Goal: Book appointment/travel/reservation

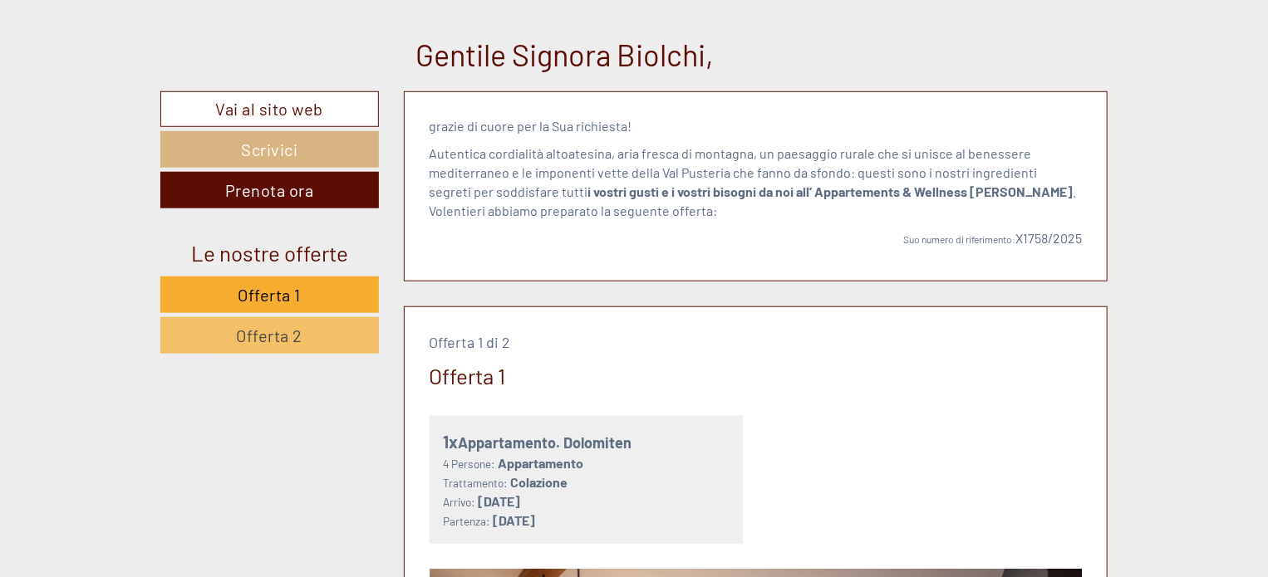
scroll to position [665, 0]
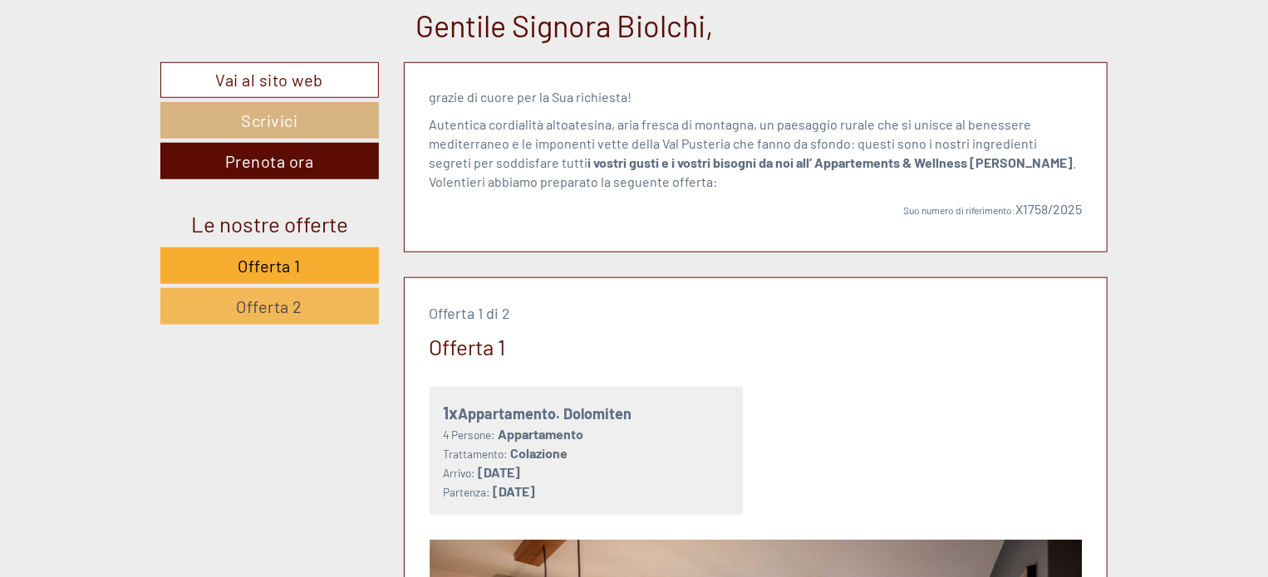
click at [257, 298] on span "Offerta 2" at bounding box center [270, 307] width 66 height 20
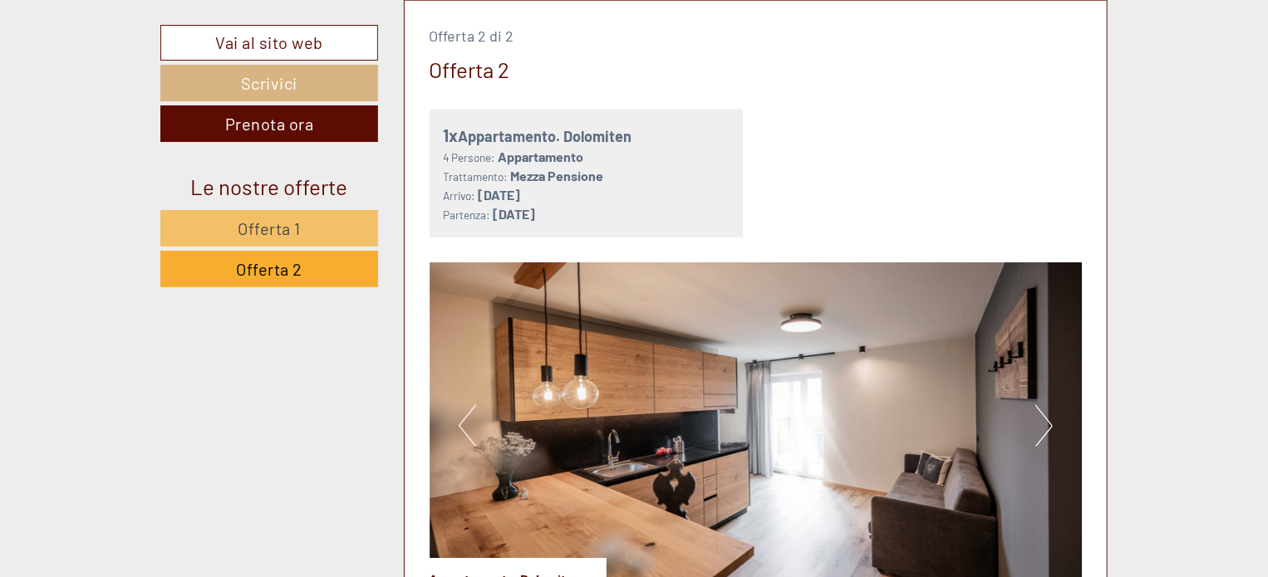
scroll to position [1191, 0]
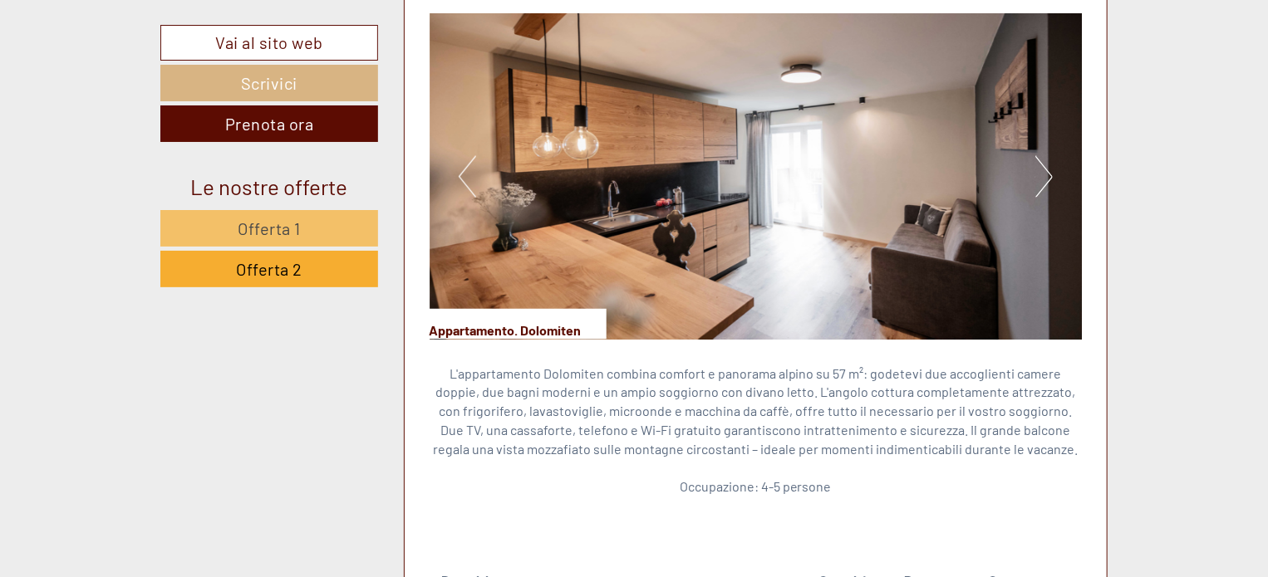
click at [1052, 178] on button "Next" at bounding box center [1043, 177] width 17 height 42
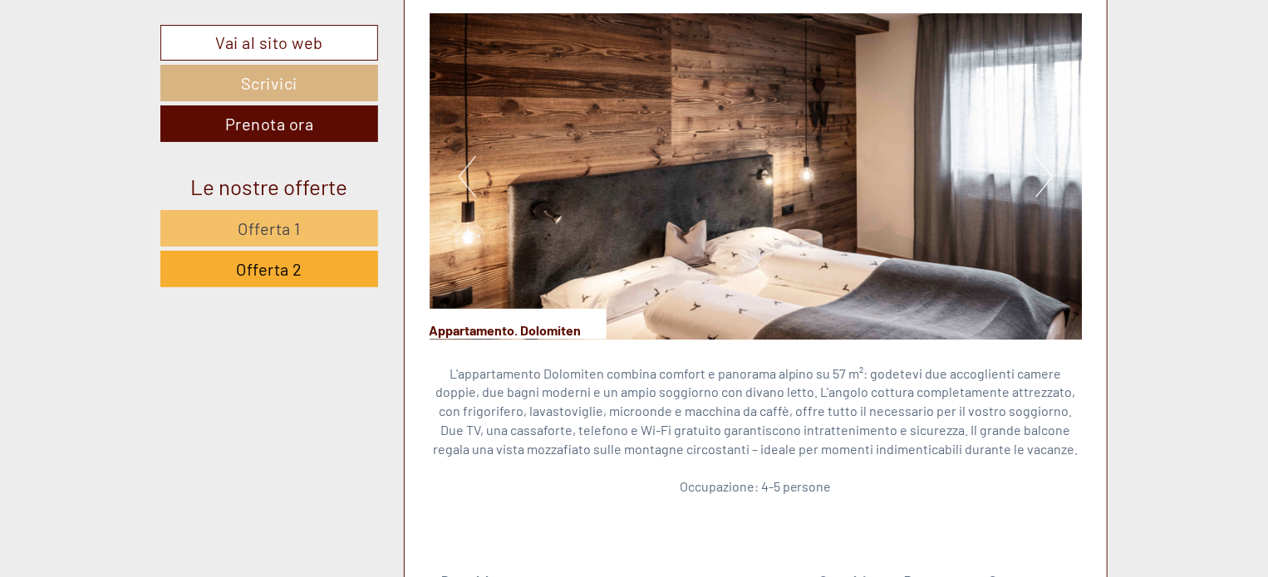
click at [1052, 178] on button "Next" at bounding box center [1043, 177] width 17 height 42
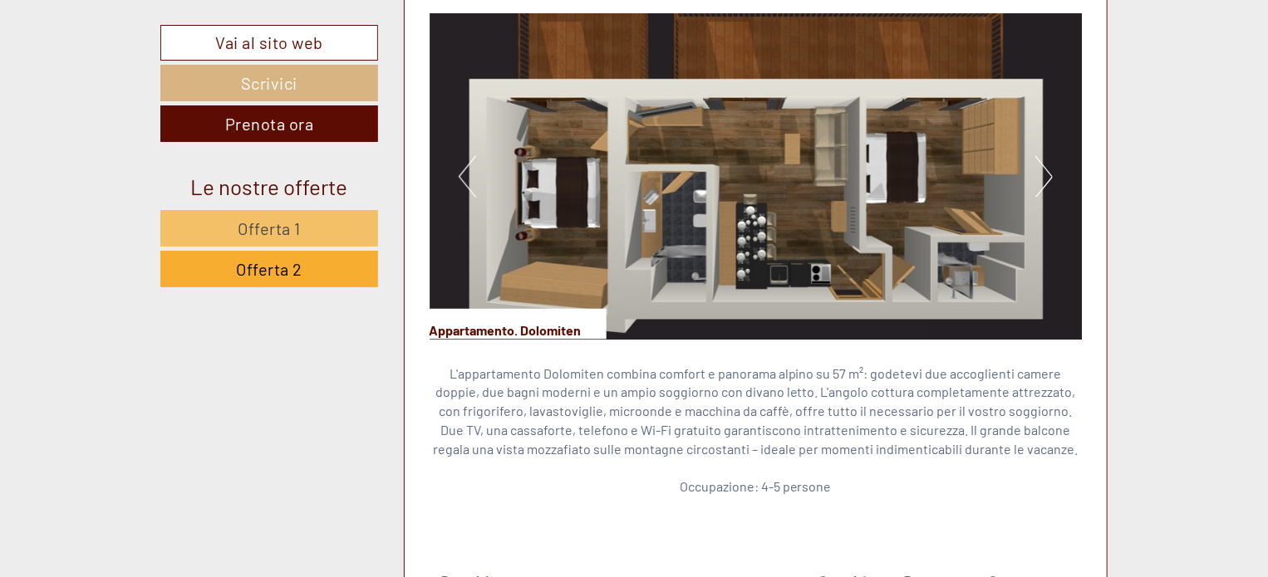
click at [1024, 189] on img at bounding box center [756, 176] width 653 height 327
click at [1051, 174] on button "Next" at bounding box center [1043, 177] width 17 height 42
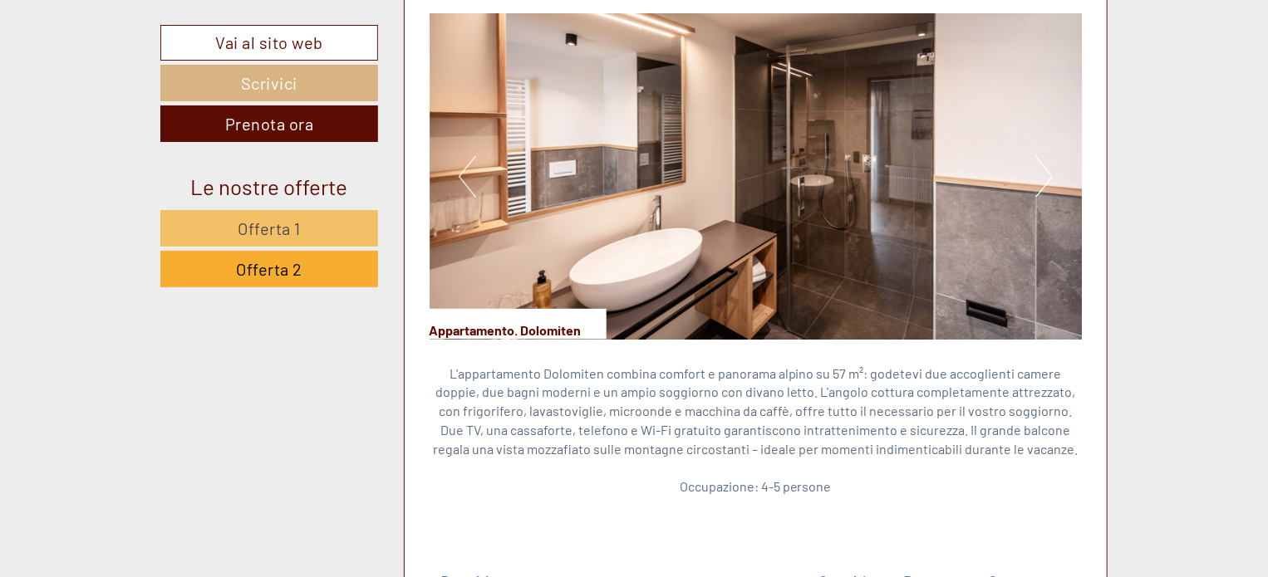
click at [1051, 174] on button "Next" at bounding box center [1043, 177] width 17 height 42
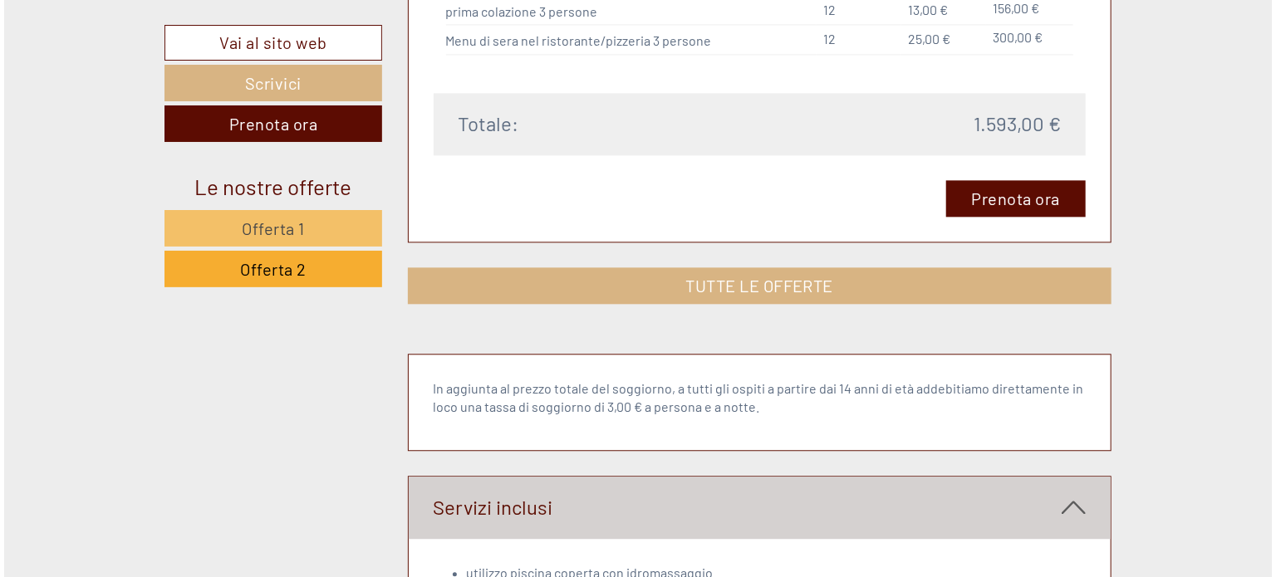
scroll to position [1690, 0]
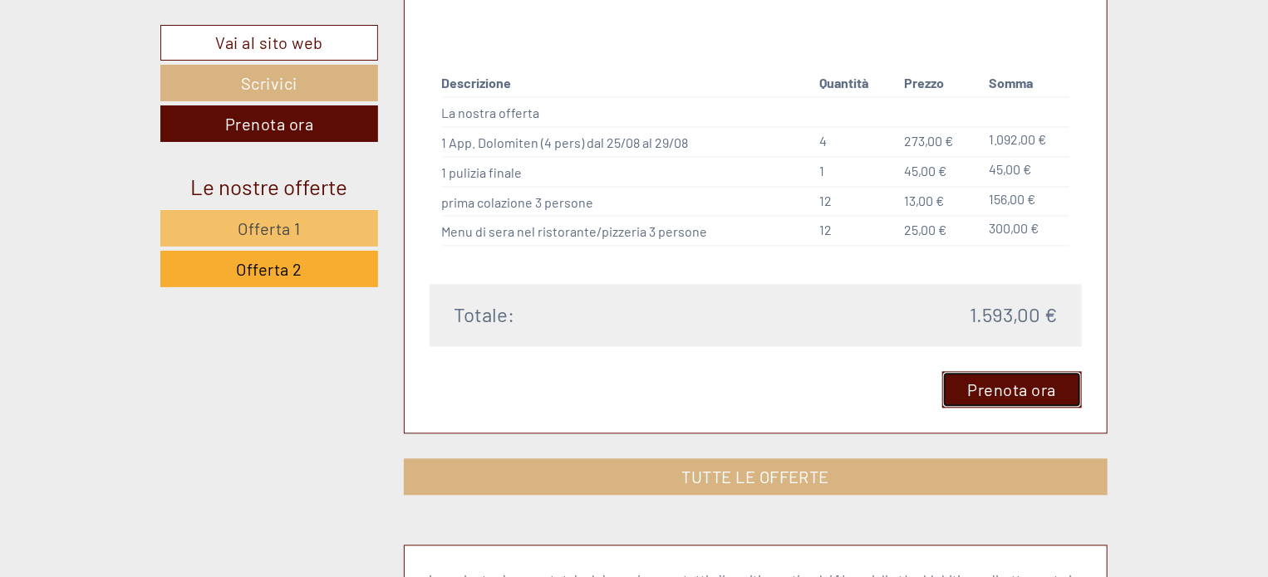
click at [1028, 381] on link "Prenota ora" at bounding box center [1012, 389] width 140 height 37
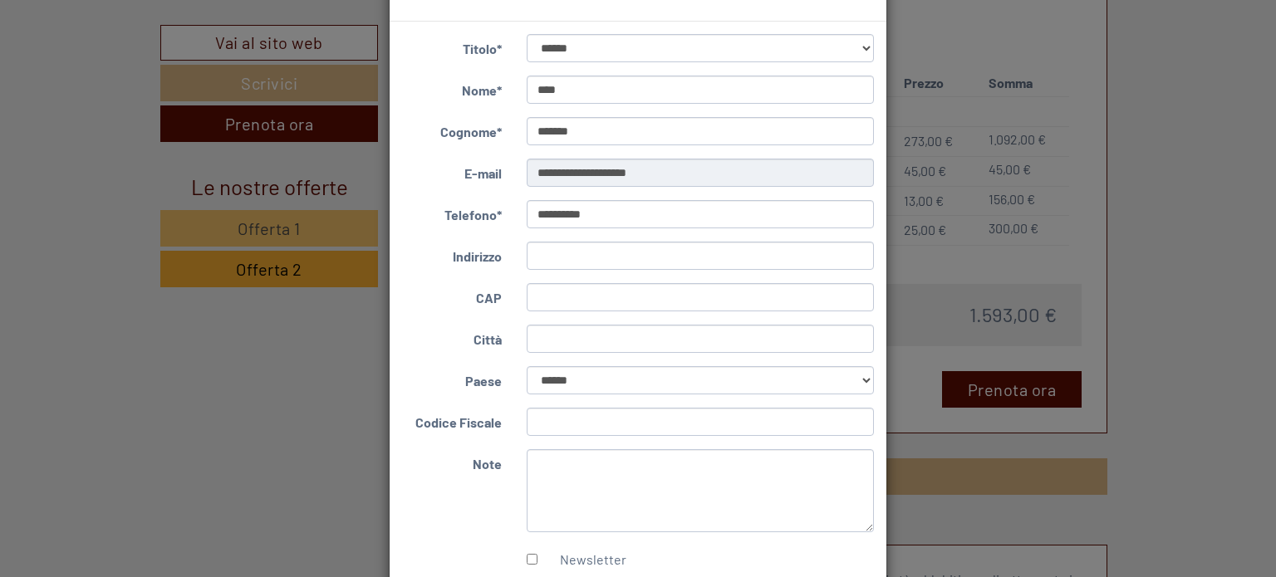
scroll to position [166, 0]
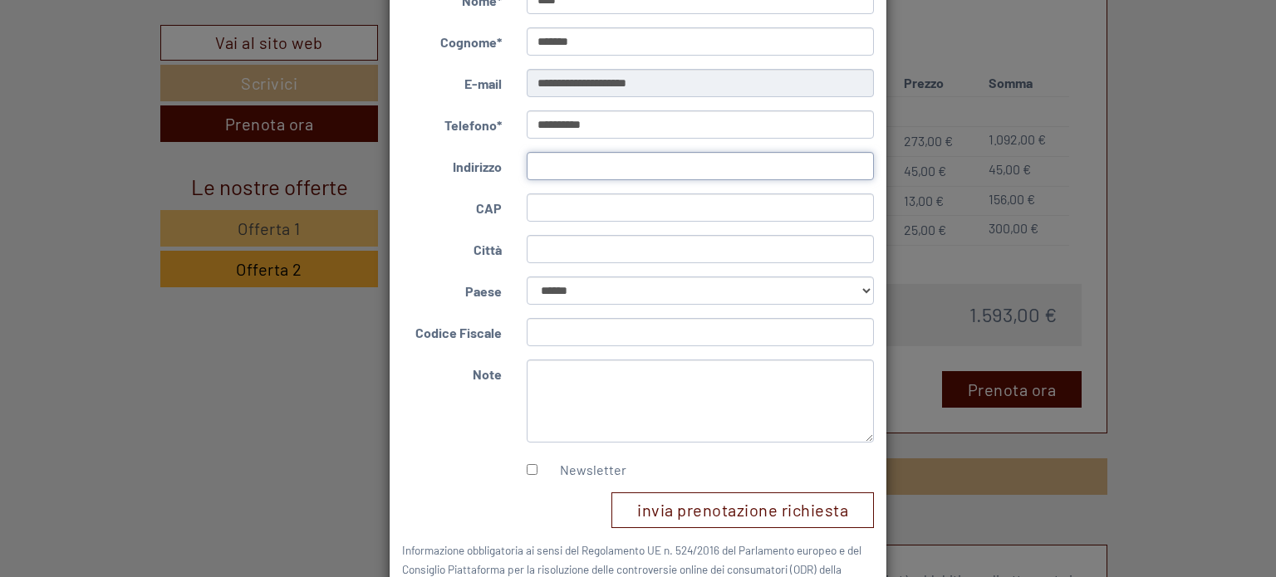
click at [570, 175] on input "Indirizzo" at bounding box center [701, 166] width 348 height 28
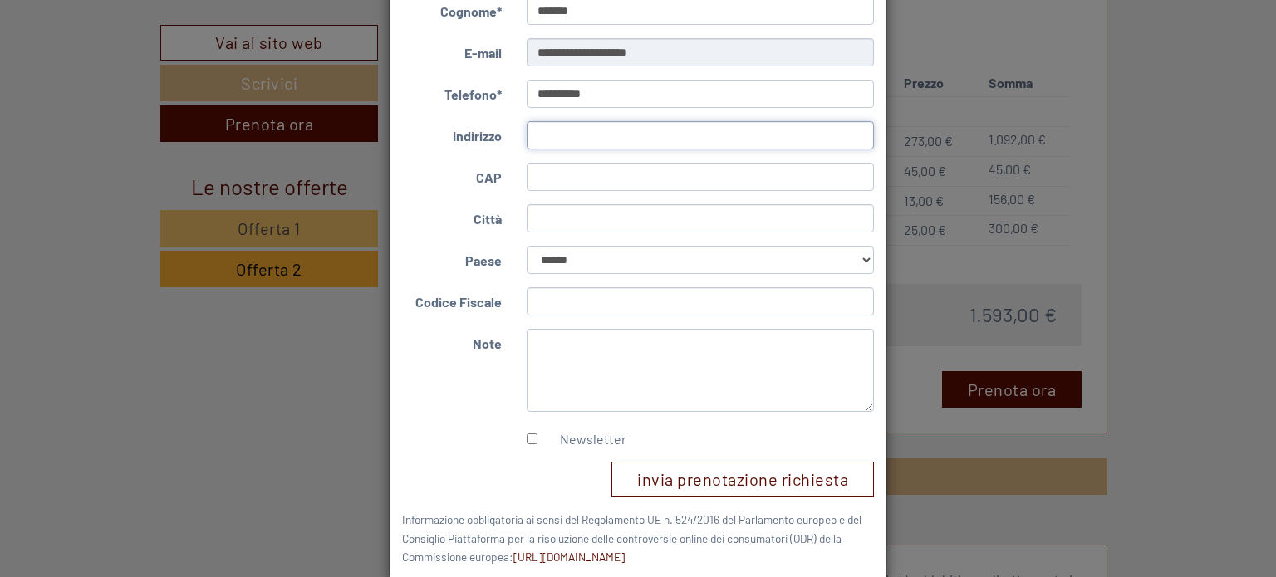
scroll to position [223, 0]
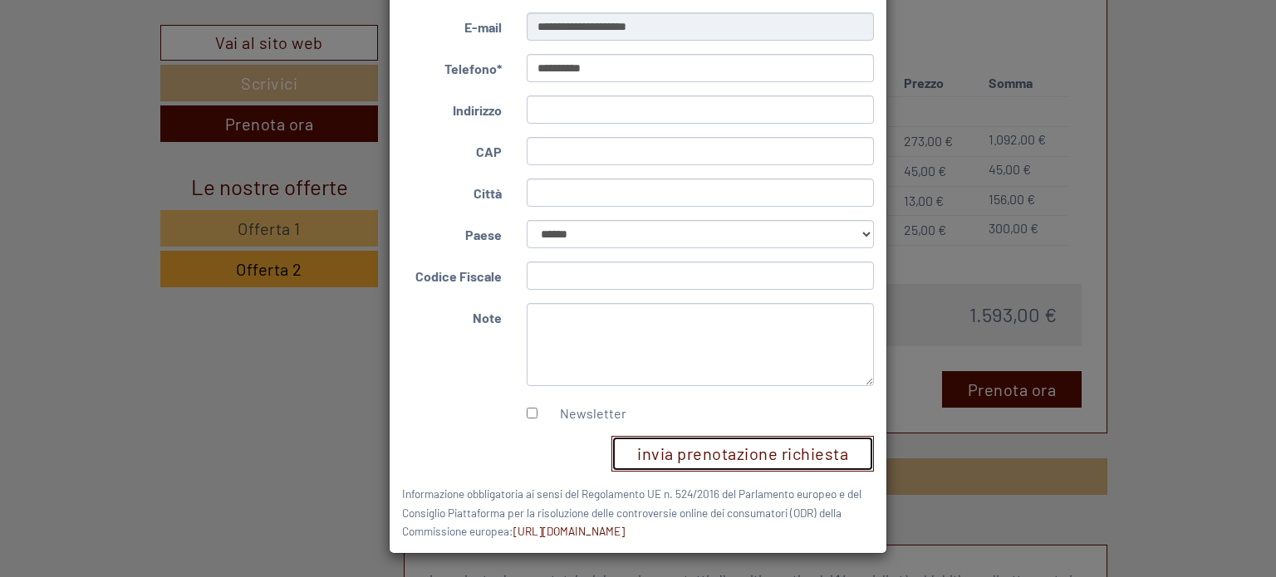
click at [744, 455] on button "invia prenotazione richiesta" at bounding box center [742, 454] width 263 height 36
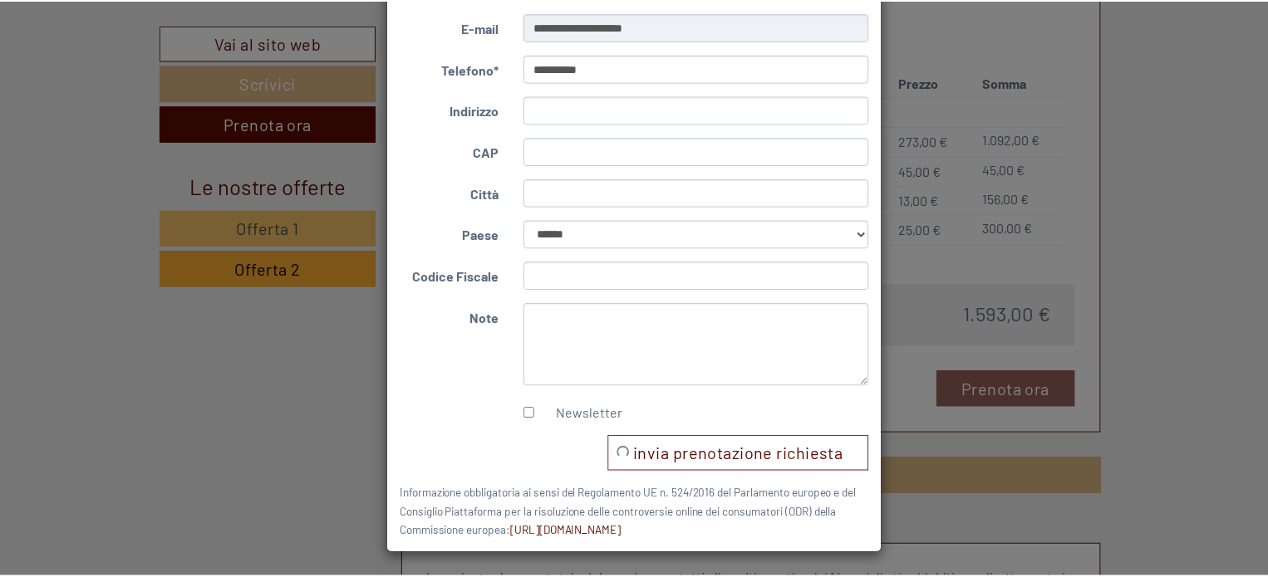
scroll to position [0, 0]
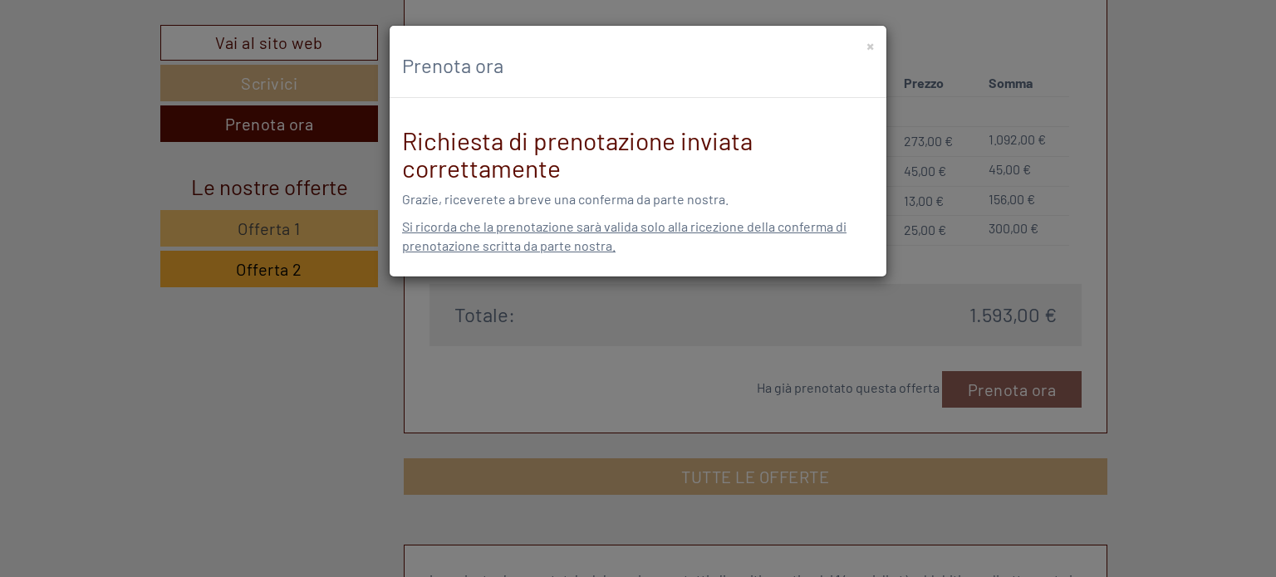
click at [876, 44] on div "× Prenota ora" at bounding box center [638, 62] width 497 height 72
click at [870, 43] on button "×" at bounding box center [870, 45] width 7 height 17
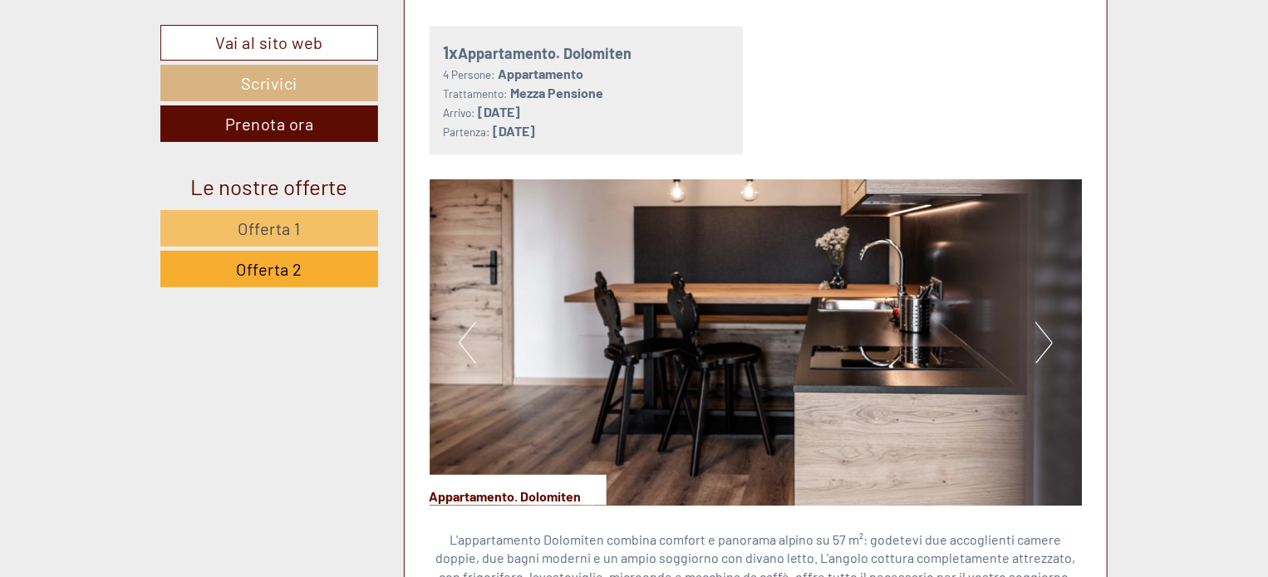
scroll to position [1191, 0]
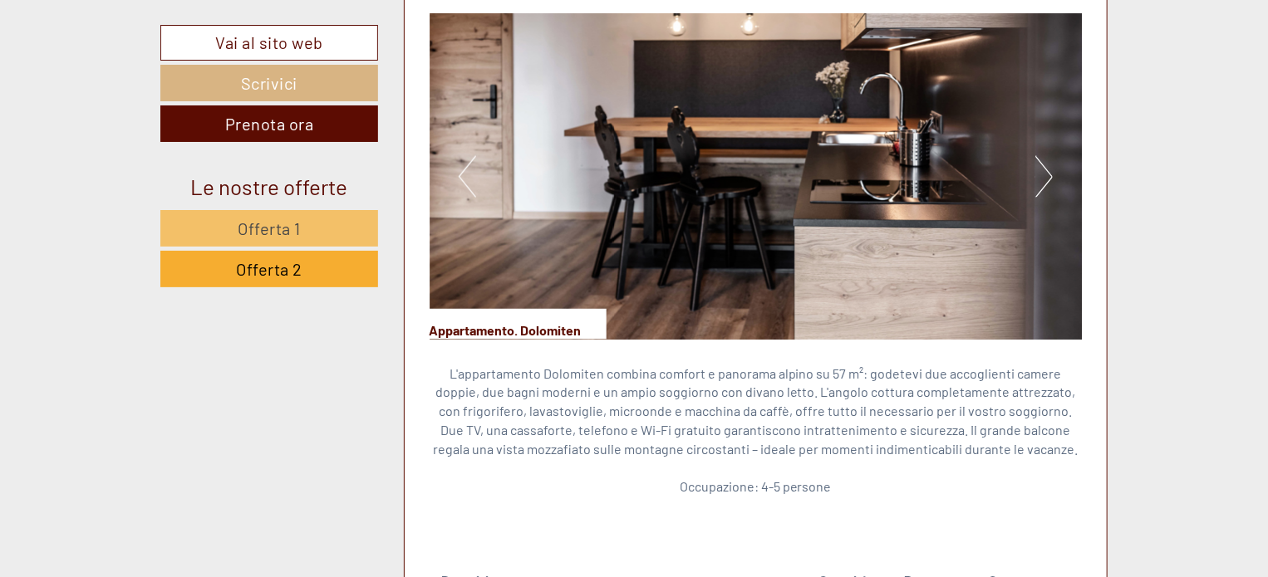
click at [1039, 168] on button "Next" at bounding box center [1043, 177] width 17 height 42
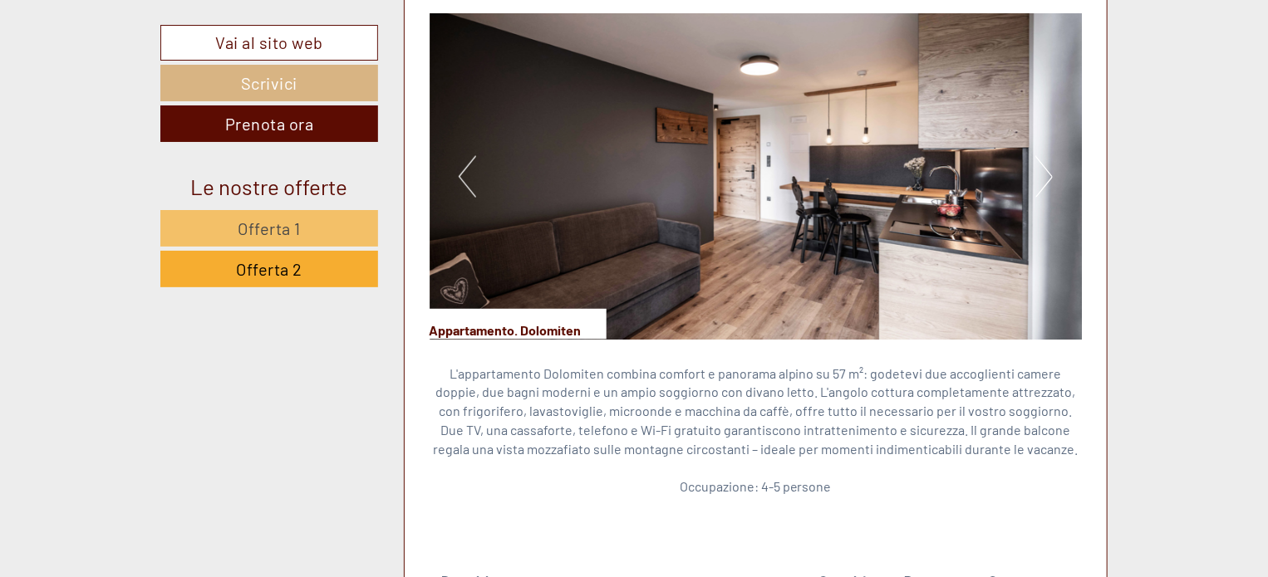
click at [1040, 168] on button "Next" at bounding box center [1043, 177] width 17 height 42
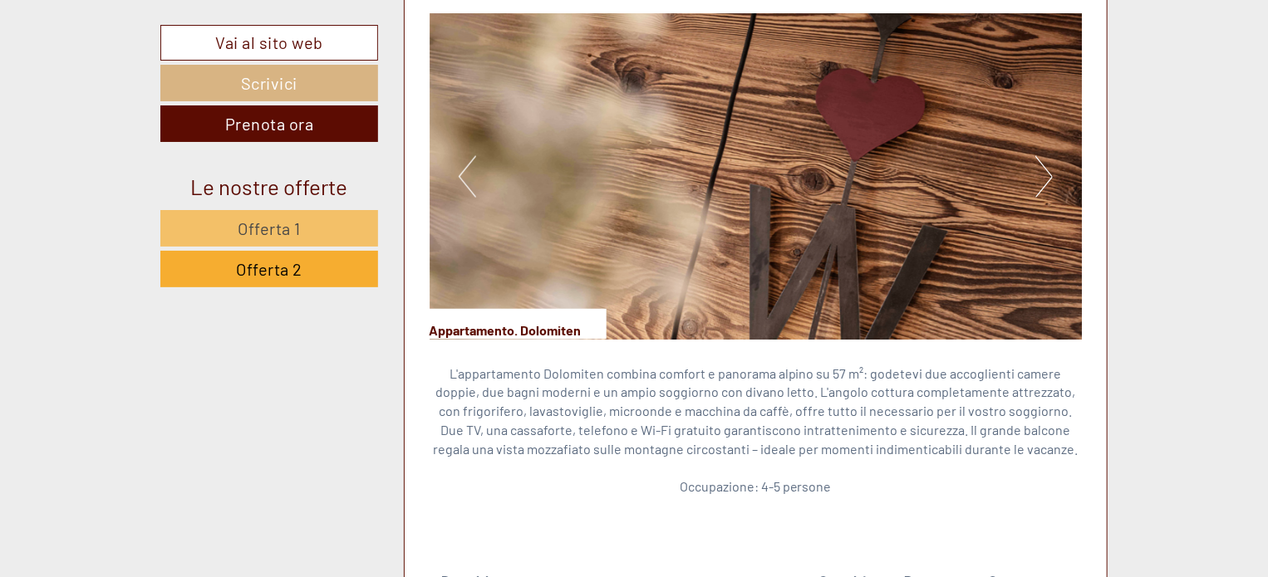
click at [1040, 168] on button "Next" at bounding box center [1043, 177] width 17 height 42
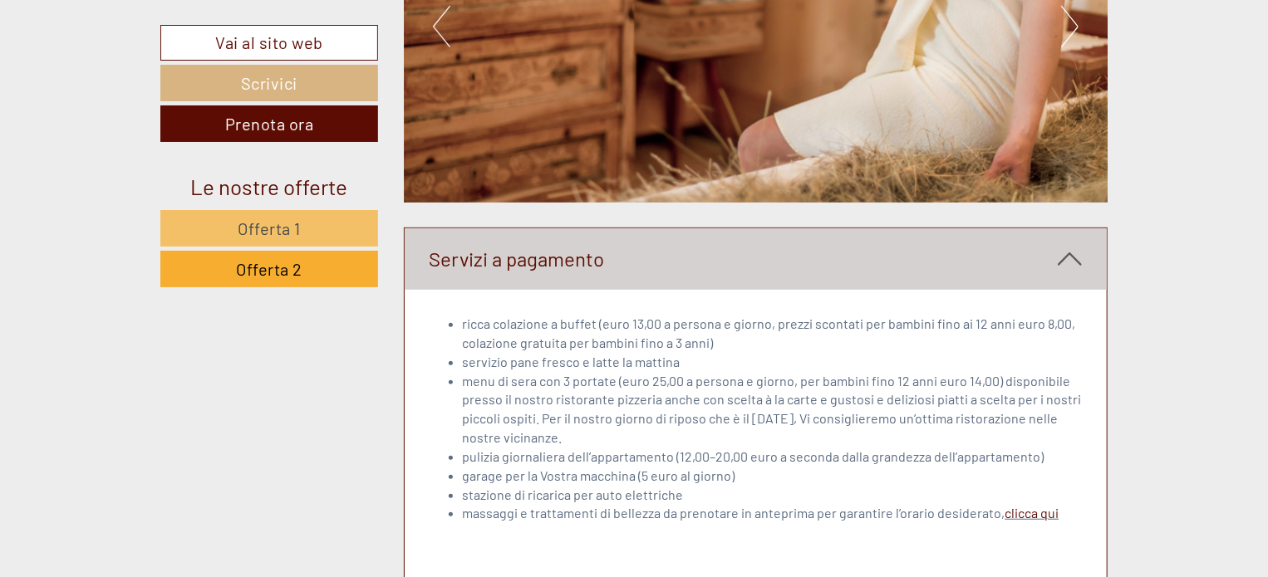
scroll to position [3684, 0]
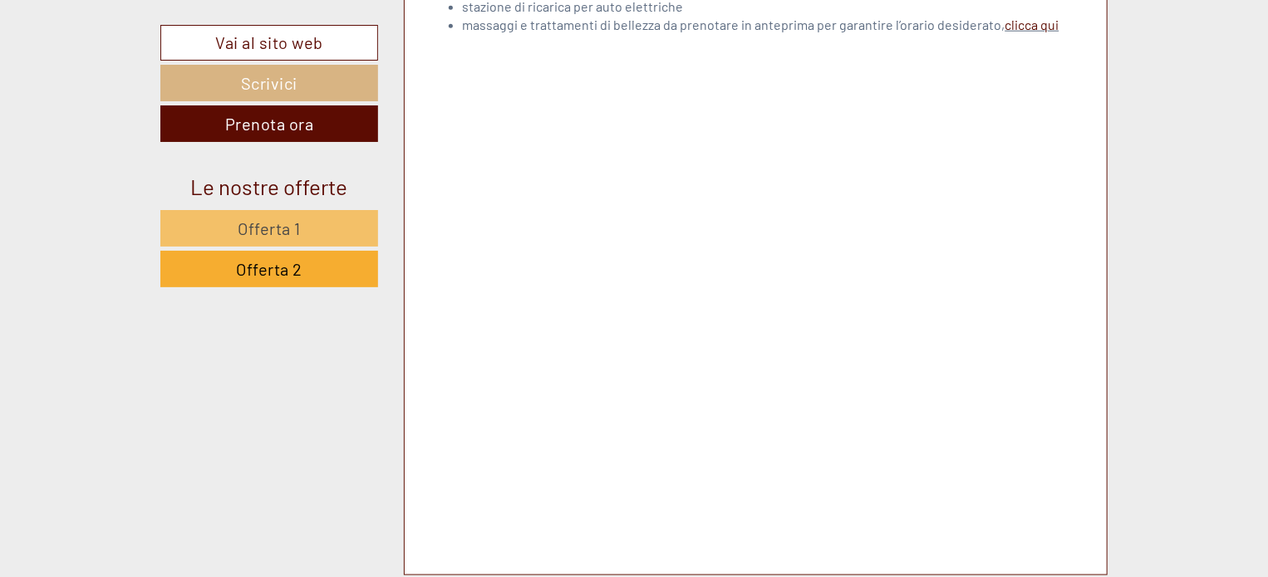
scroll to position [4016, 0]
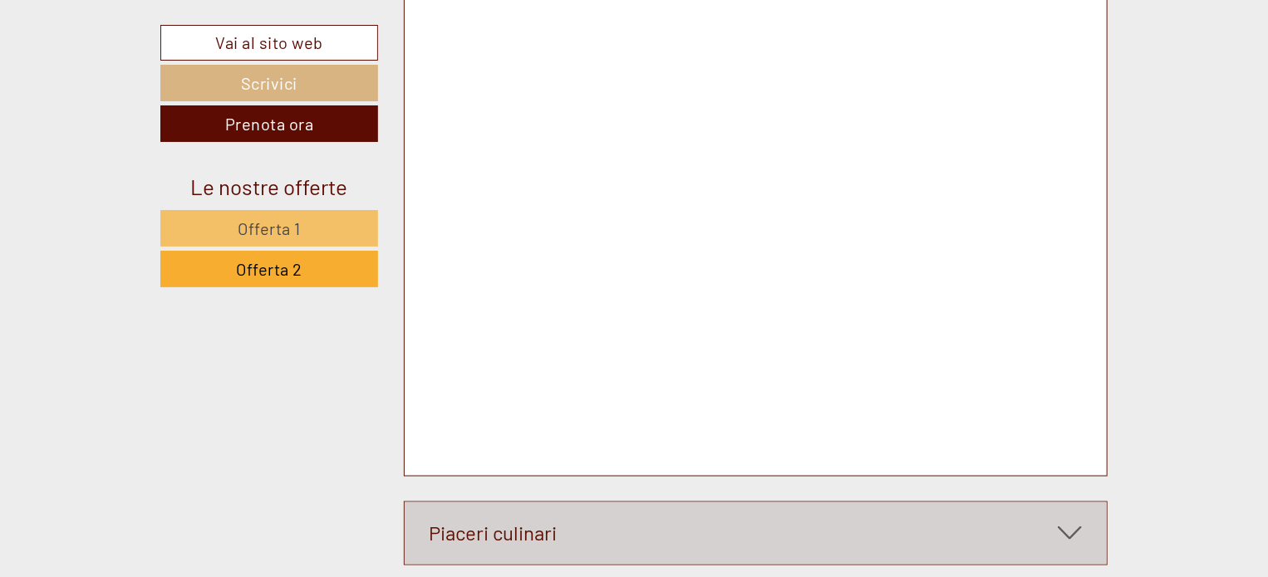
scroll to position [4182, 0]
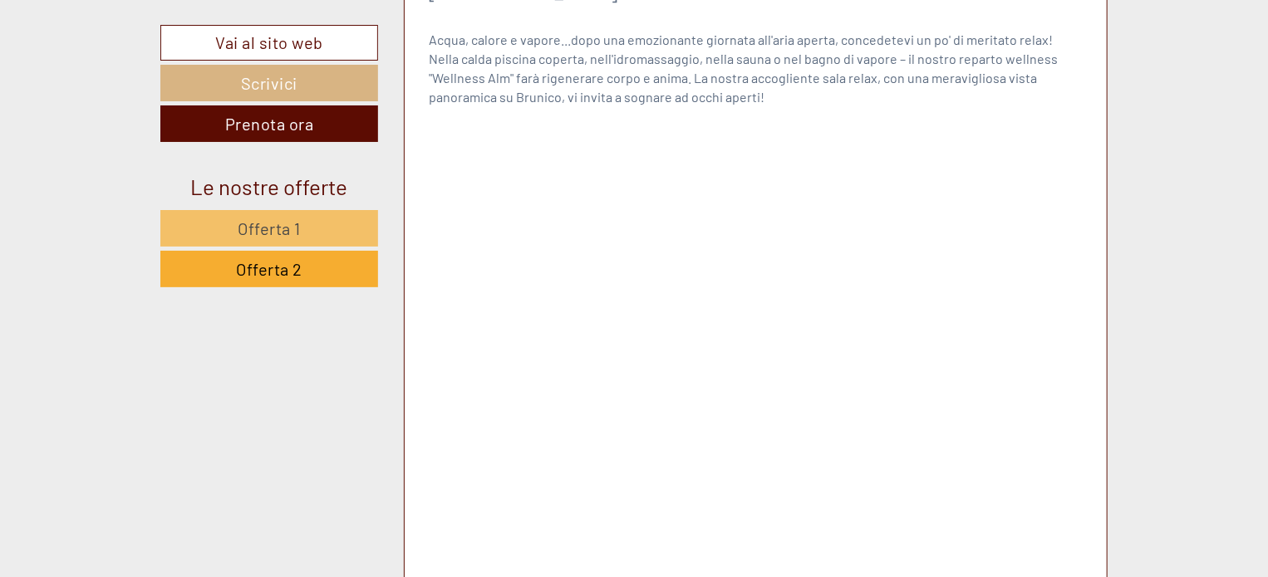
scroll to position [6010, 0]
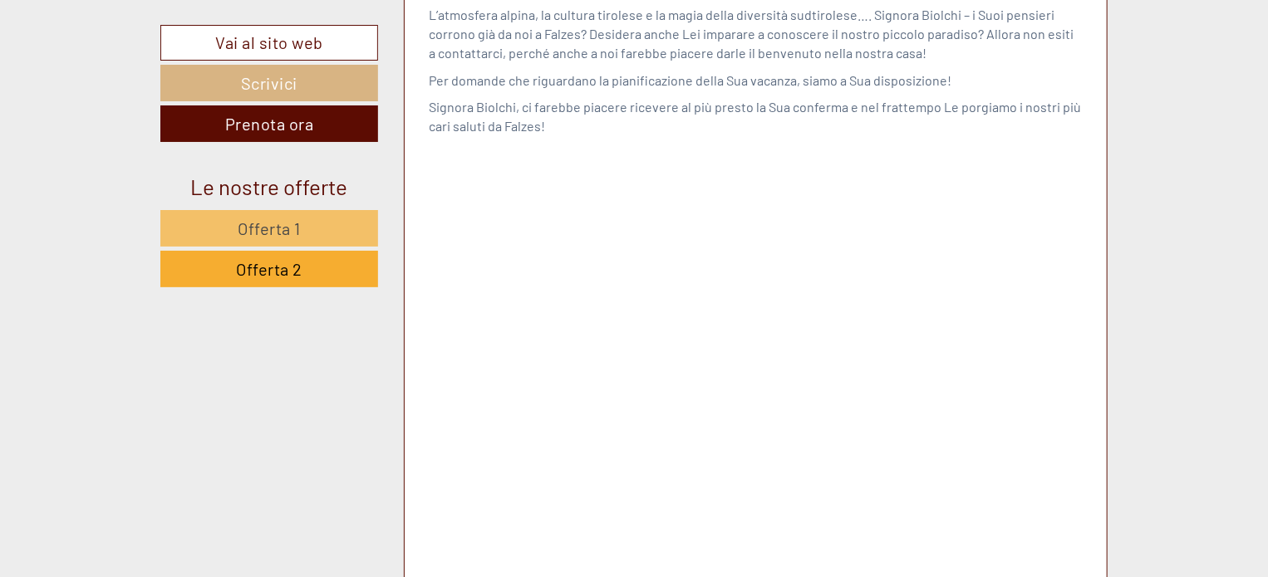
scroll to position [7506, 0]
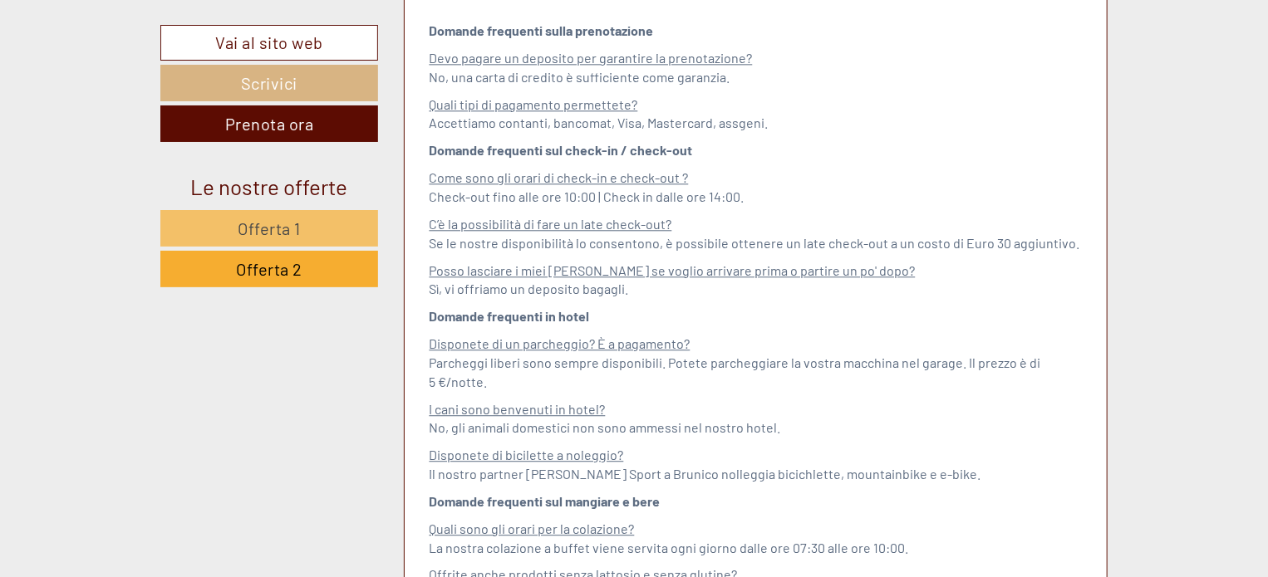
scroll to position [8337, 0]
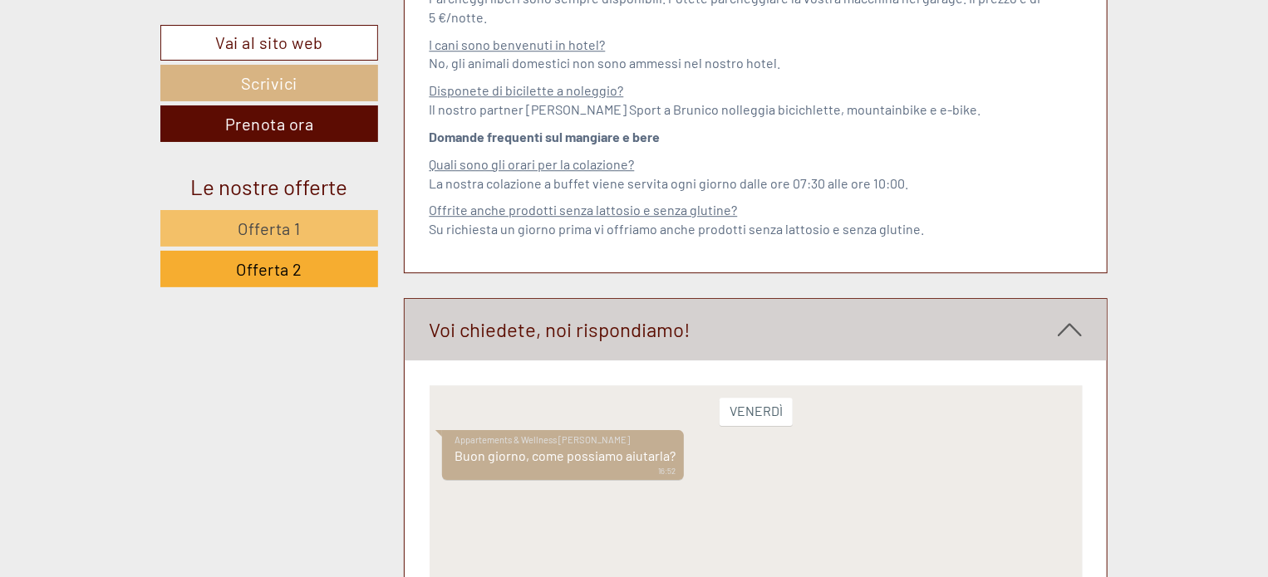
scroll to position [8705, 0]
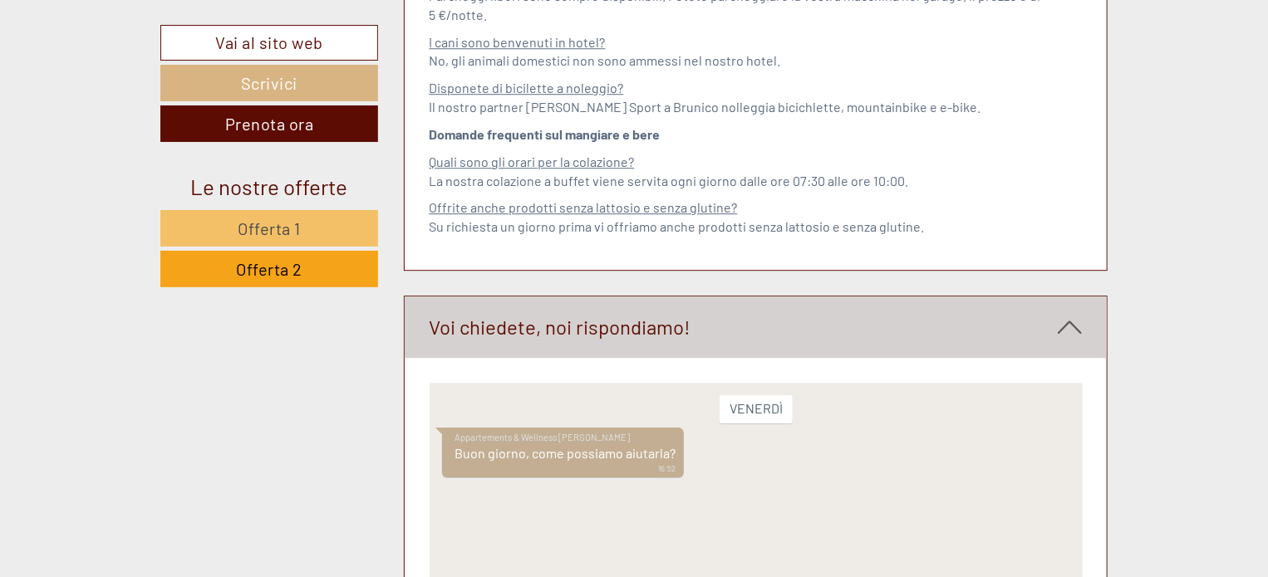
click at [304, 258] on link "Offerta 2" at bounding box center [269, 269] width 218 height 37
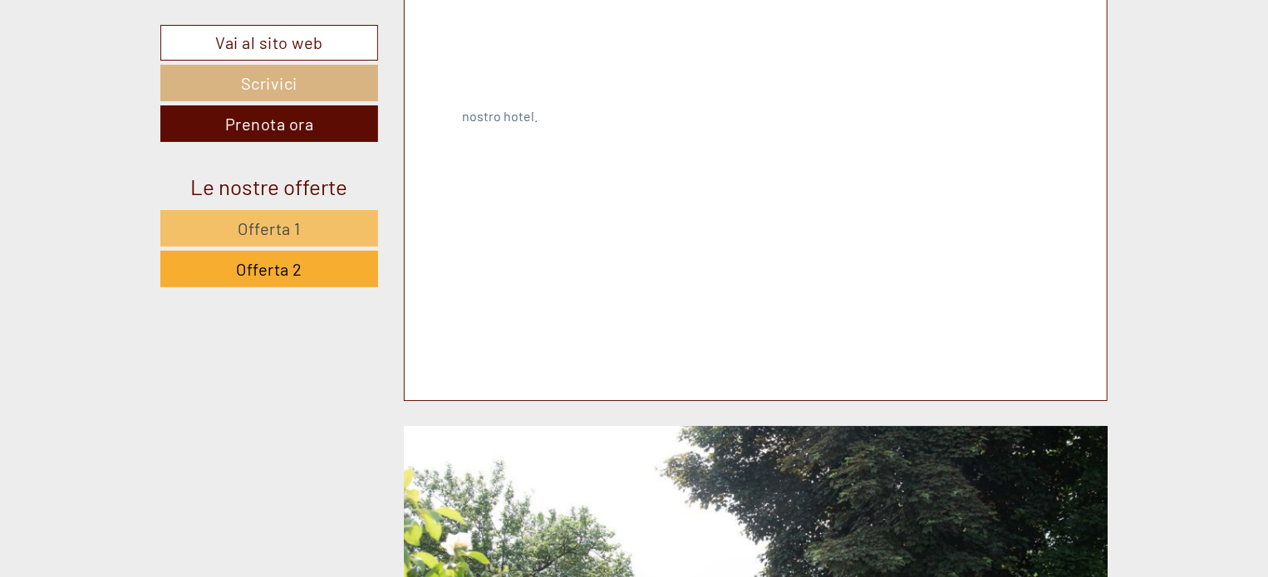
scroll to position [2936, 0]
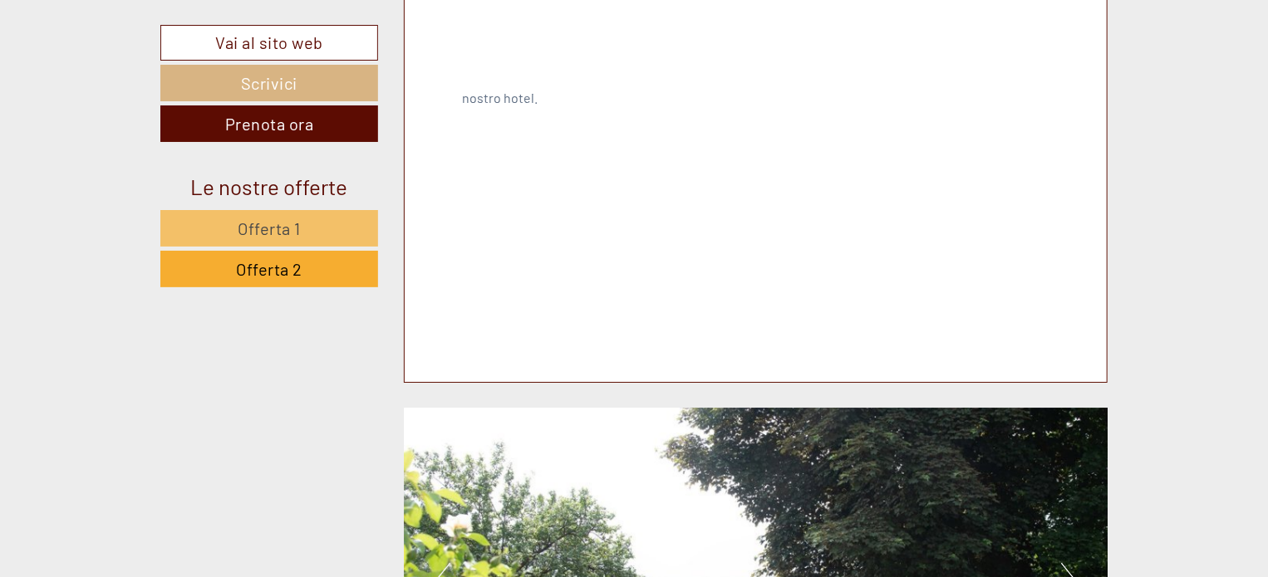
click at [1073, 563] on button "Next" at bounding box center [1069, 584] width 17 height 42
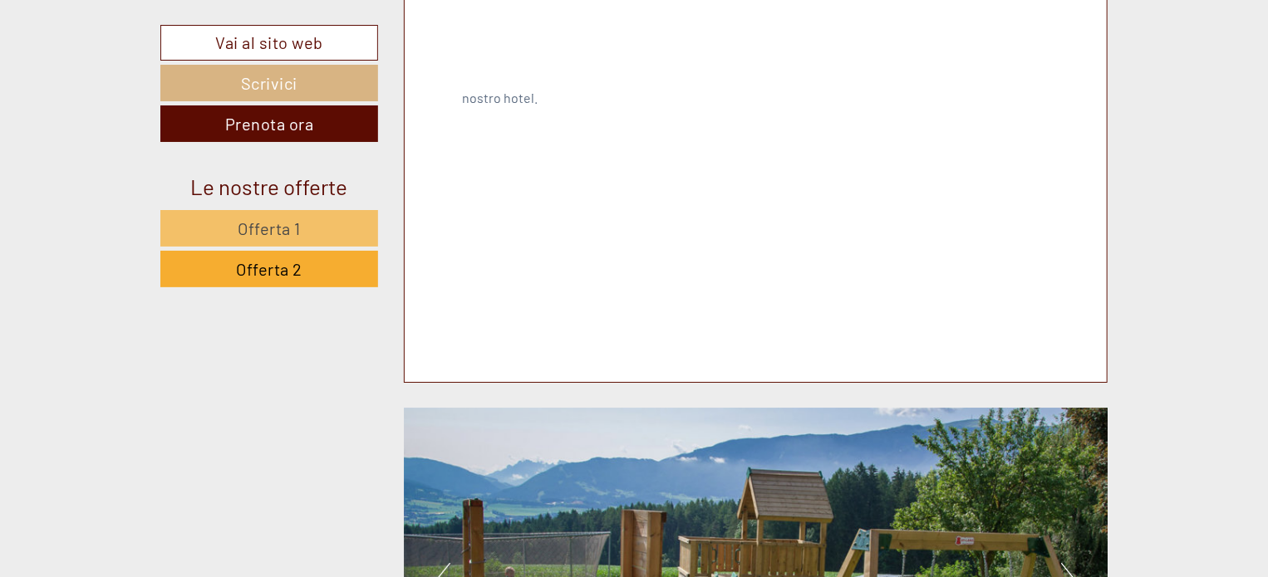
click at [1073, 563] on button "Next" at bounding box center [1069, 584] width 17 height 42
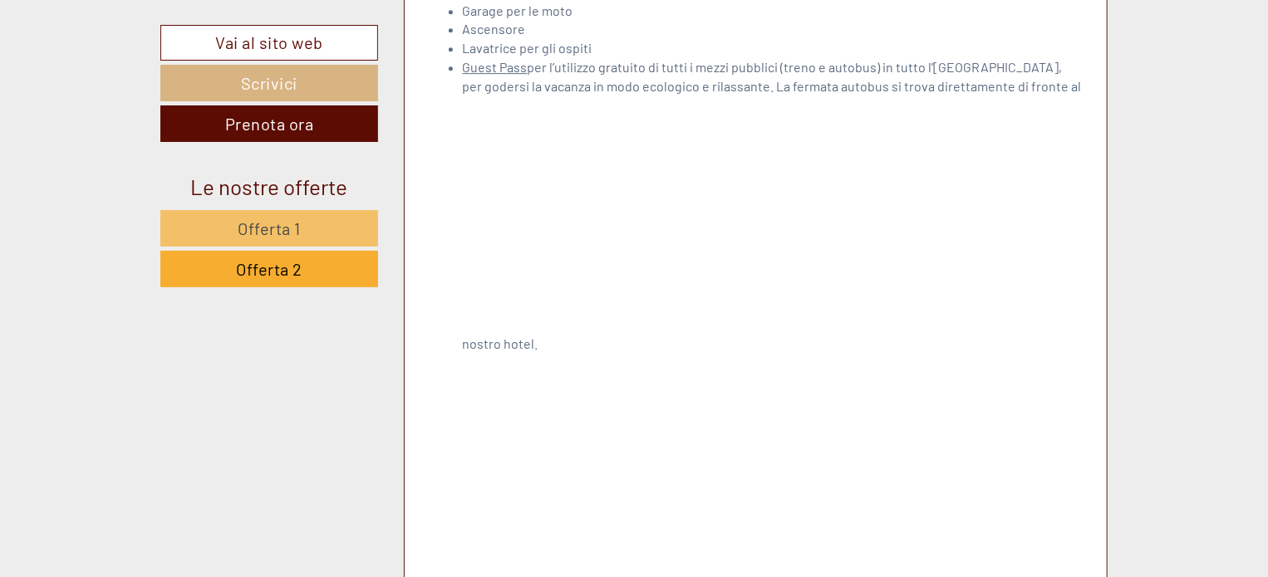
scroll to position [2687, 0]
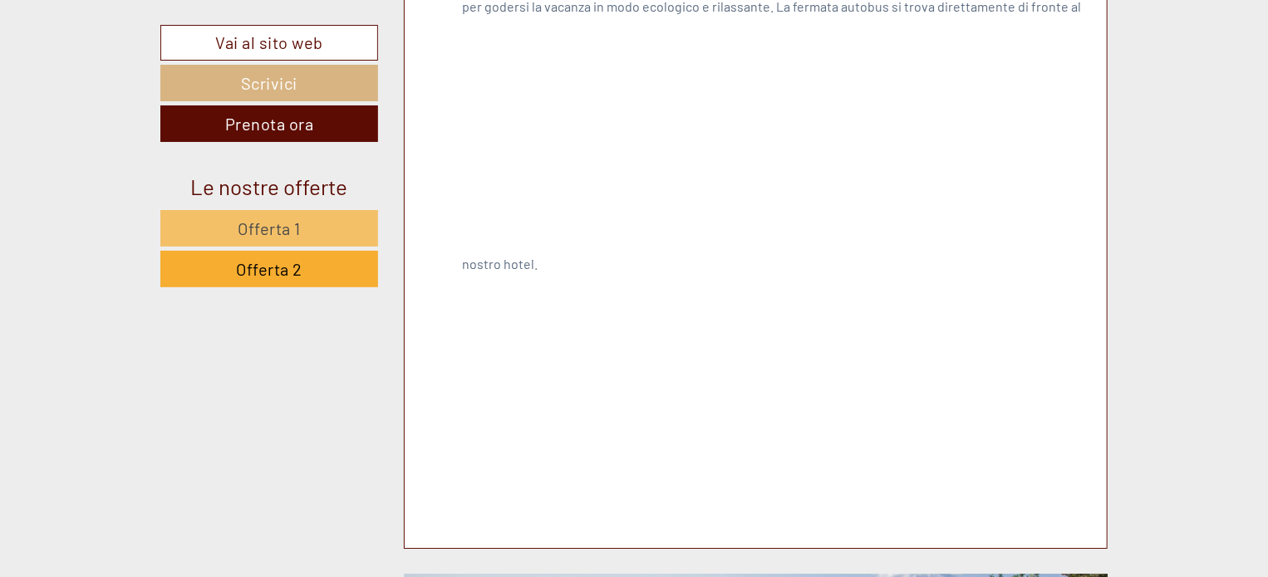
scroll to position [2853, 0]
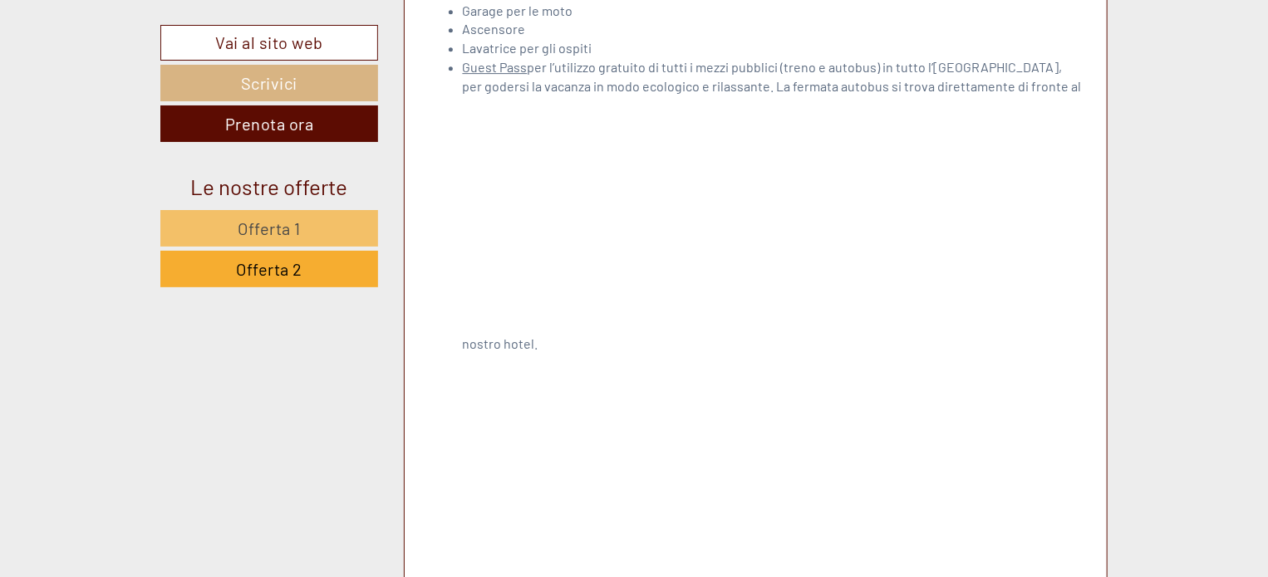
scroll to position [2687, 0]
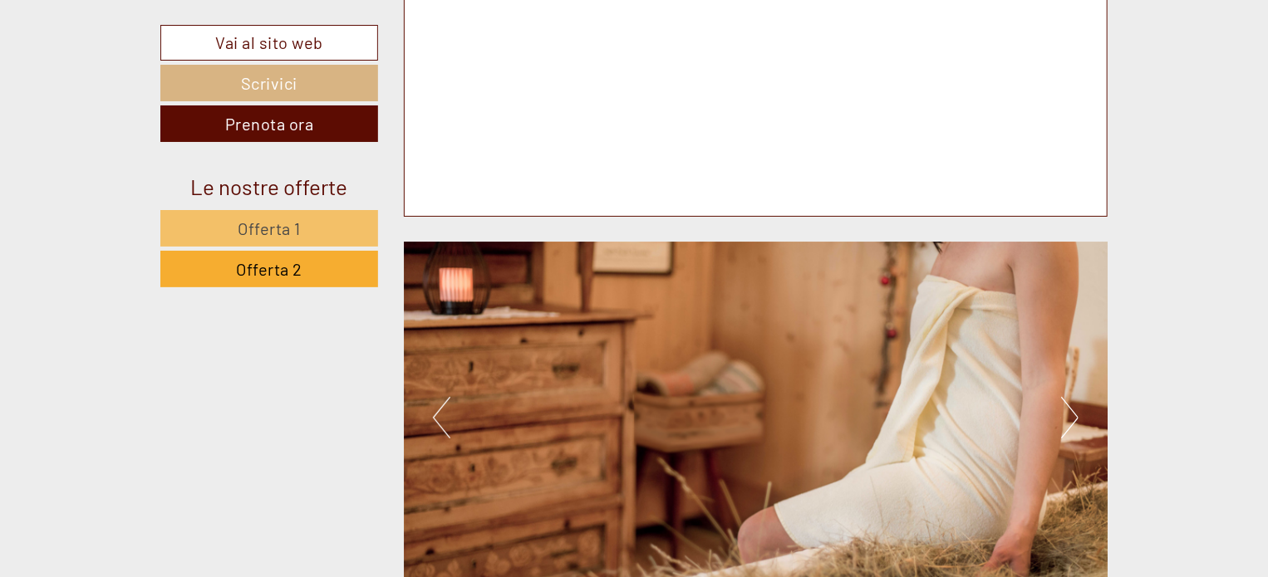
scroll to position [3435, 0]
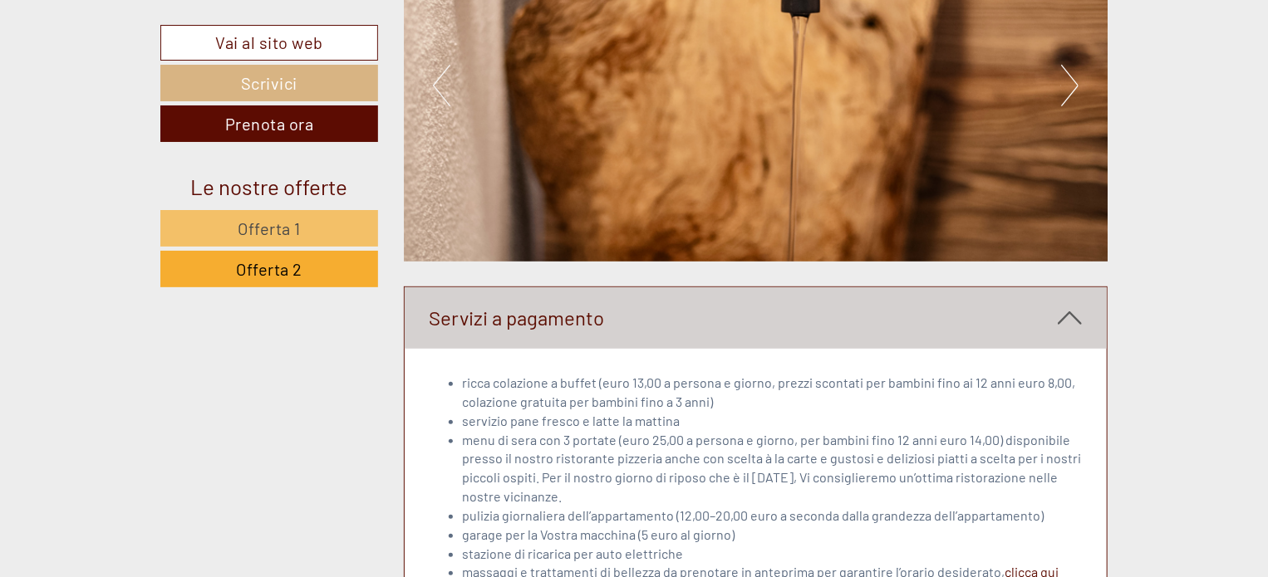
scroll to position [3684, 0]
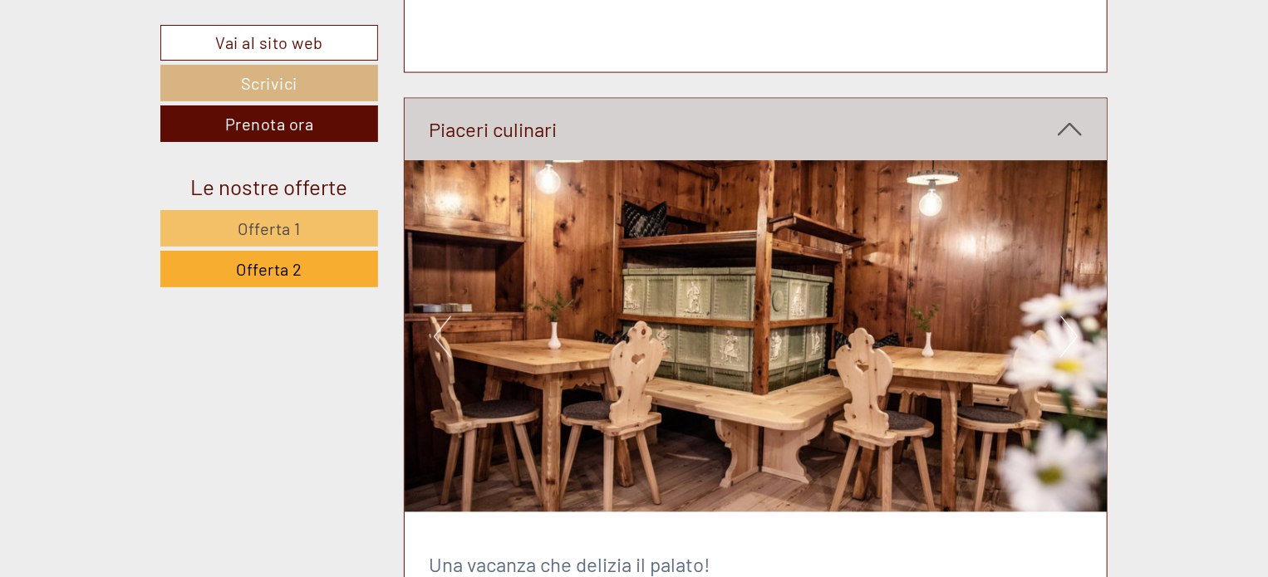
scroll to position [4515, 0]
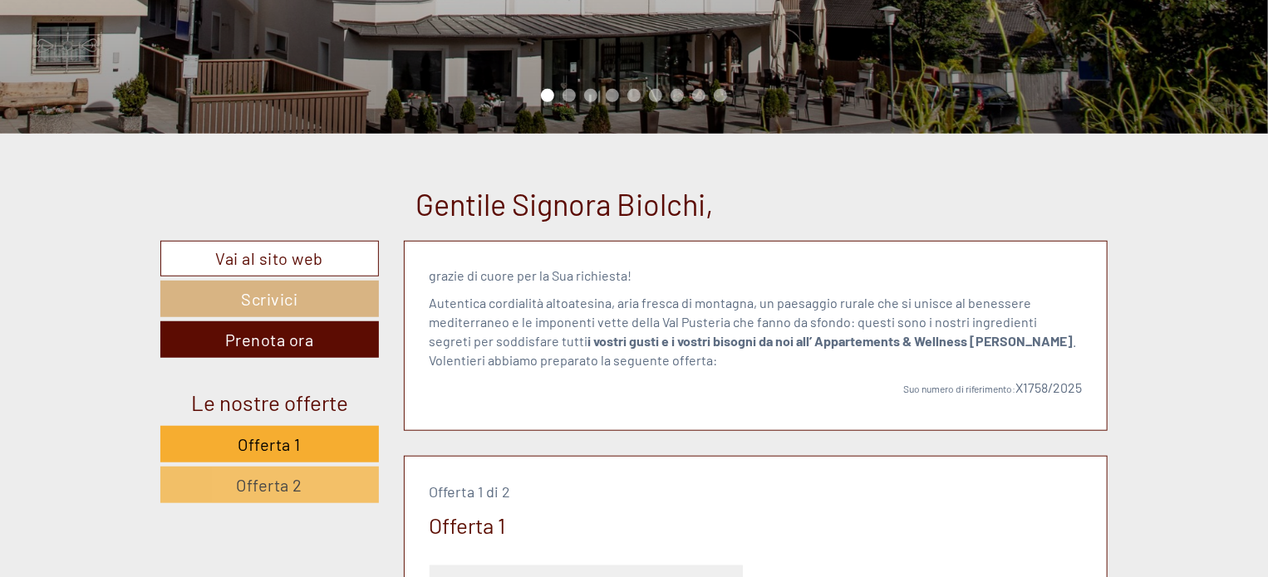
scroll to position [582, 0]
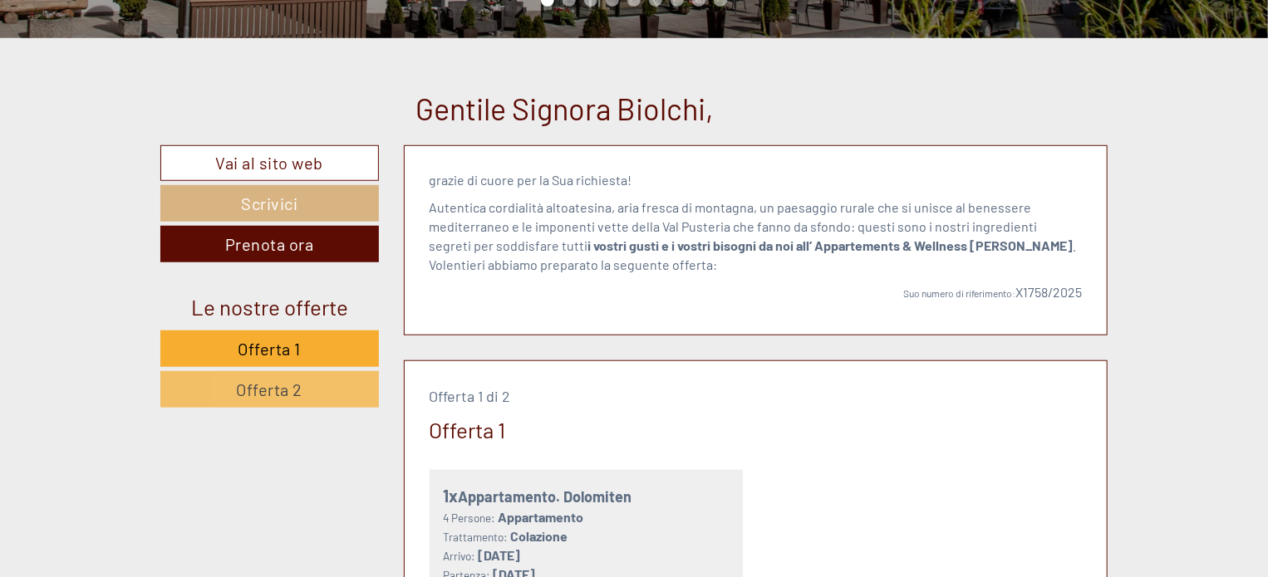
drag, startPoint x: 273, startPoint y: 398, endPoint x: 305, endPoint y: 397, distance: 32.4
click at [275, 398] on span "Offerta 2" at bounding box center [270, 390] width 66 height 20
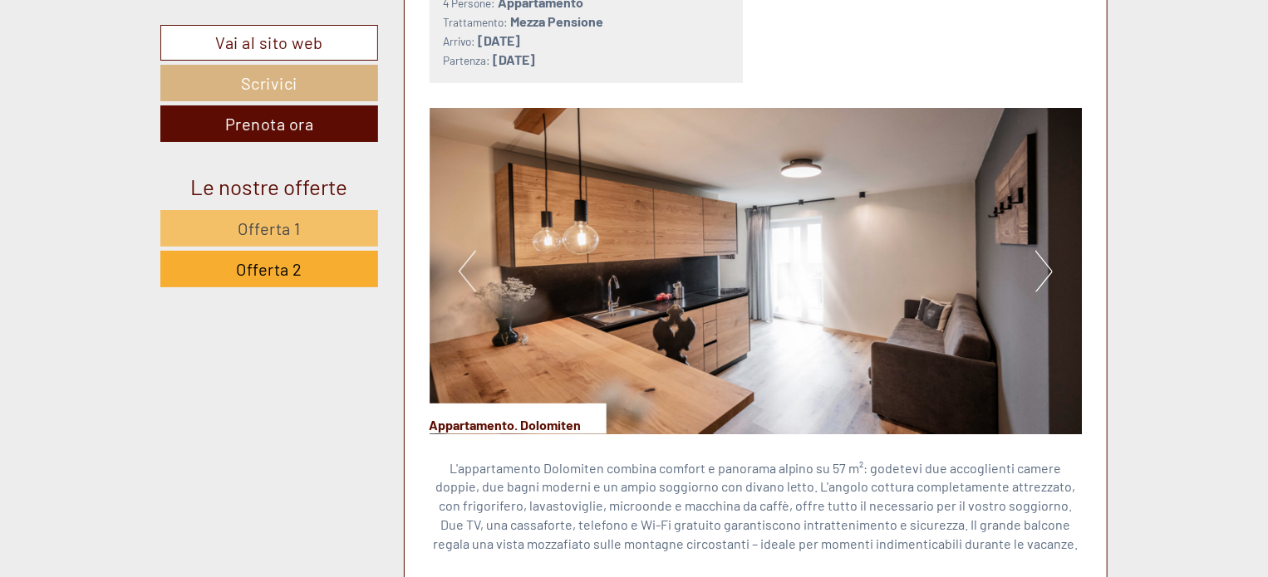
scroll to position [942, 0]
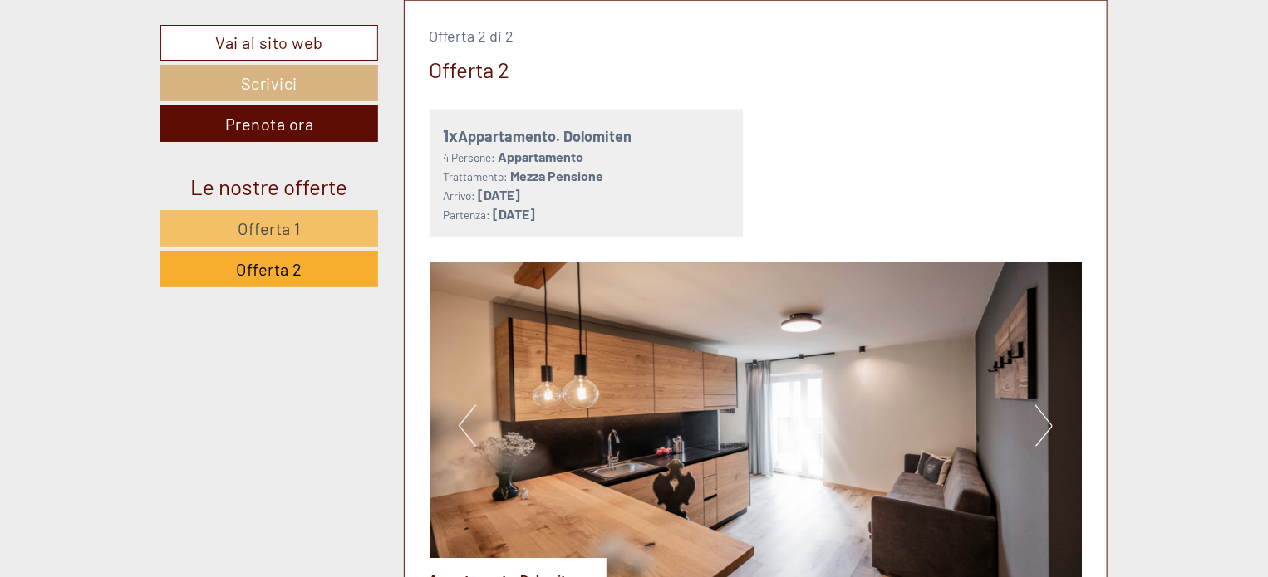
click at [789, 371] on img at bounding box center [756, 426] width 653 height 327
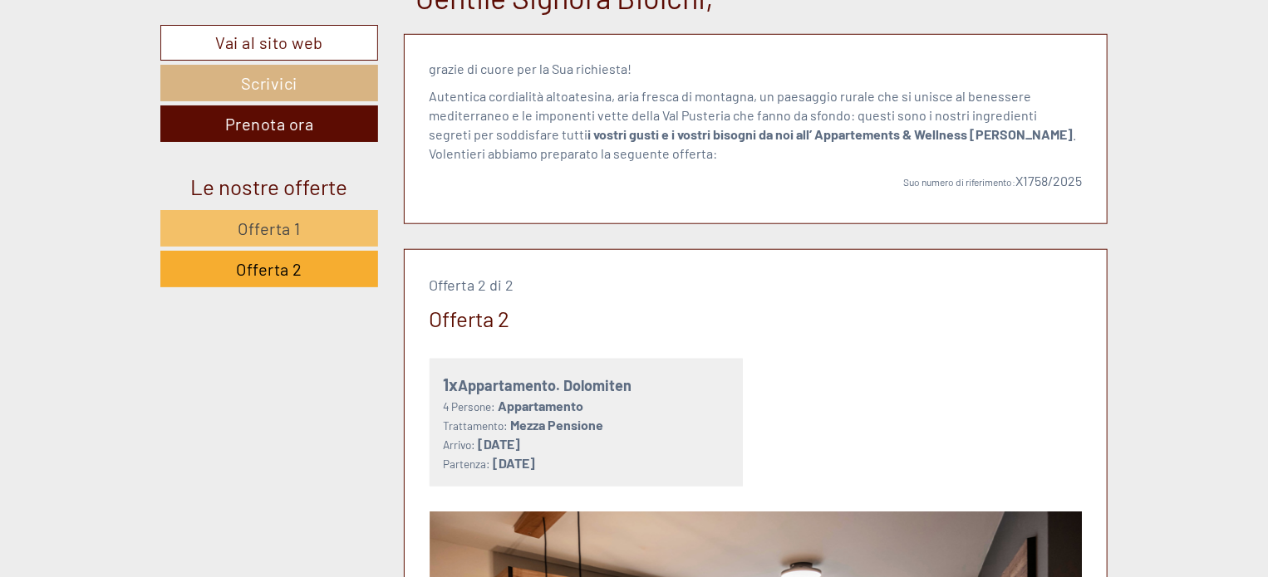
scroll to position [1108, 0]
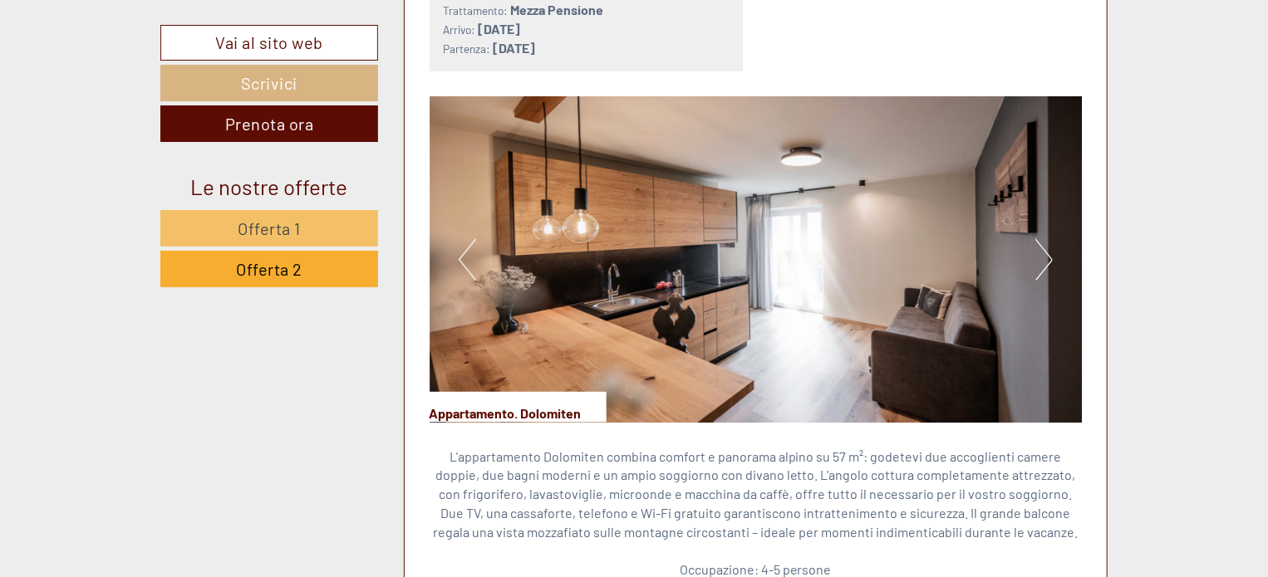
click at [1034, 245] on img at bounding box center [756, 259] width 653 height 327
click at [1040, 253] on button "Next" at bounding box center [1043, 260] width 17 height 42
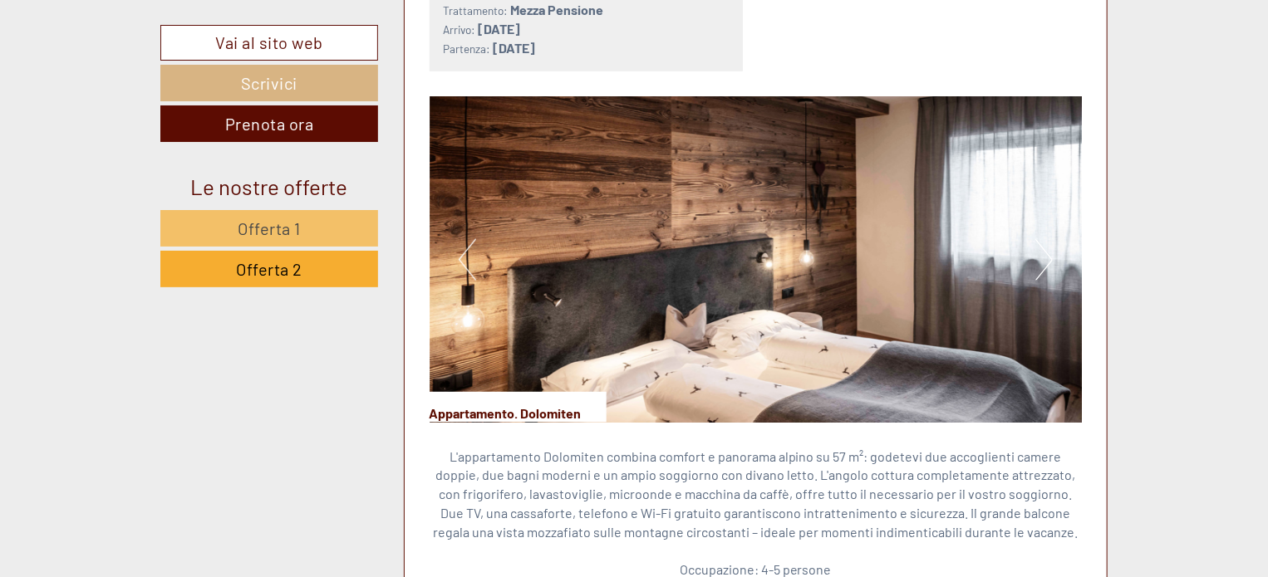
click at [1040, 253] on button "Next" at bounding box center [1043, 260] width 17 height 42
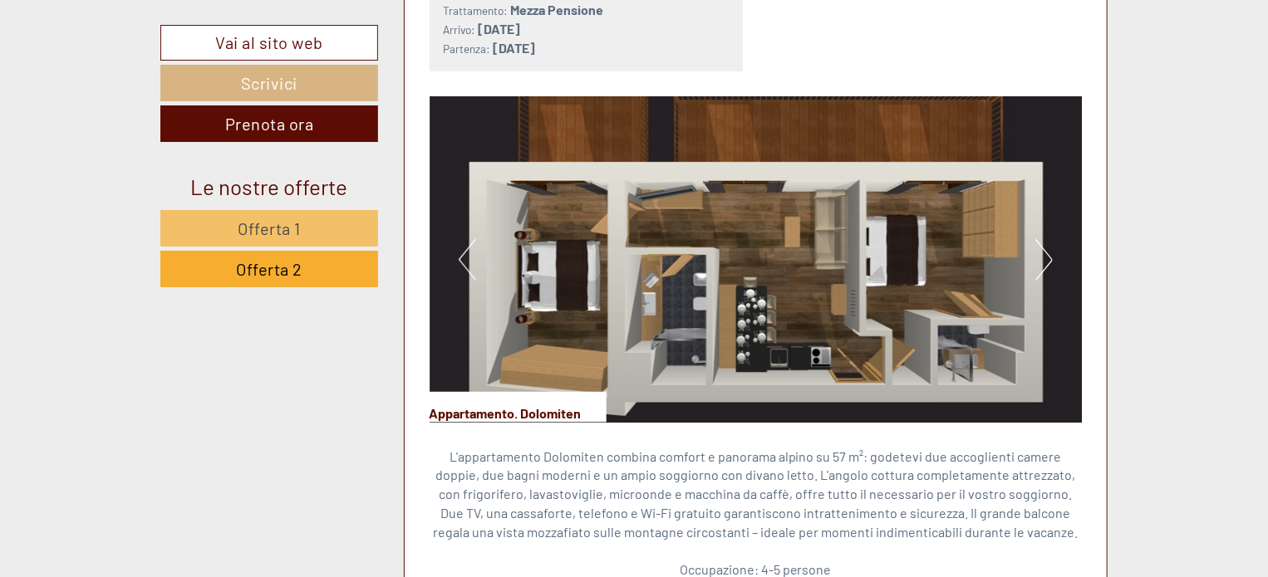
click at [1040, 253] on button "Next" at bounding box center [1043, 260] width 17 height 42
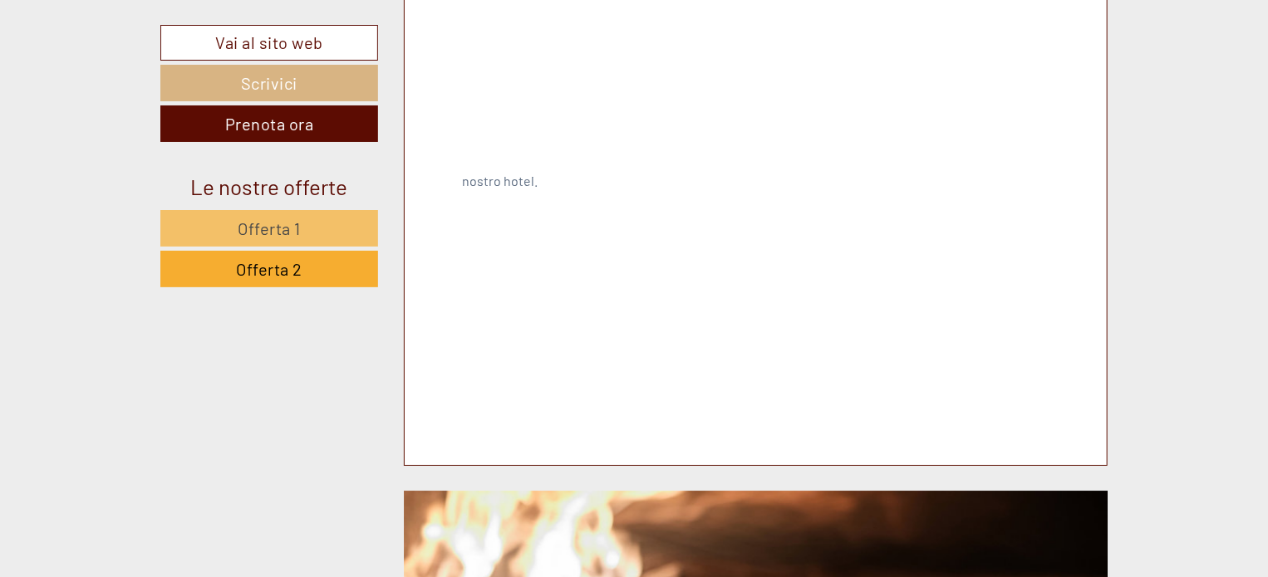
scroll to position [2936, 0]
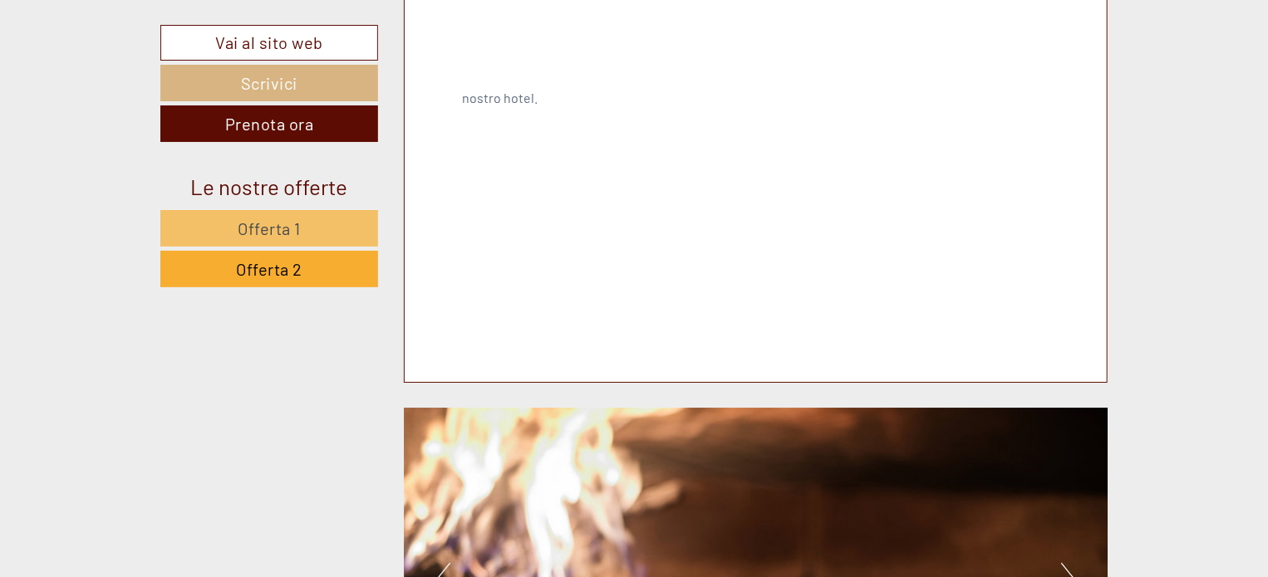
click at [1070, 563] on button "Next" at bounding box center [1069, 584] width 17 height 42
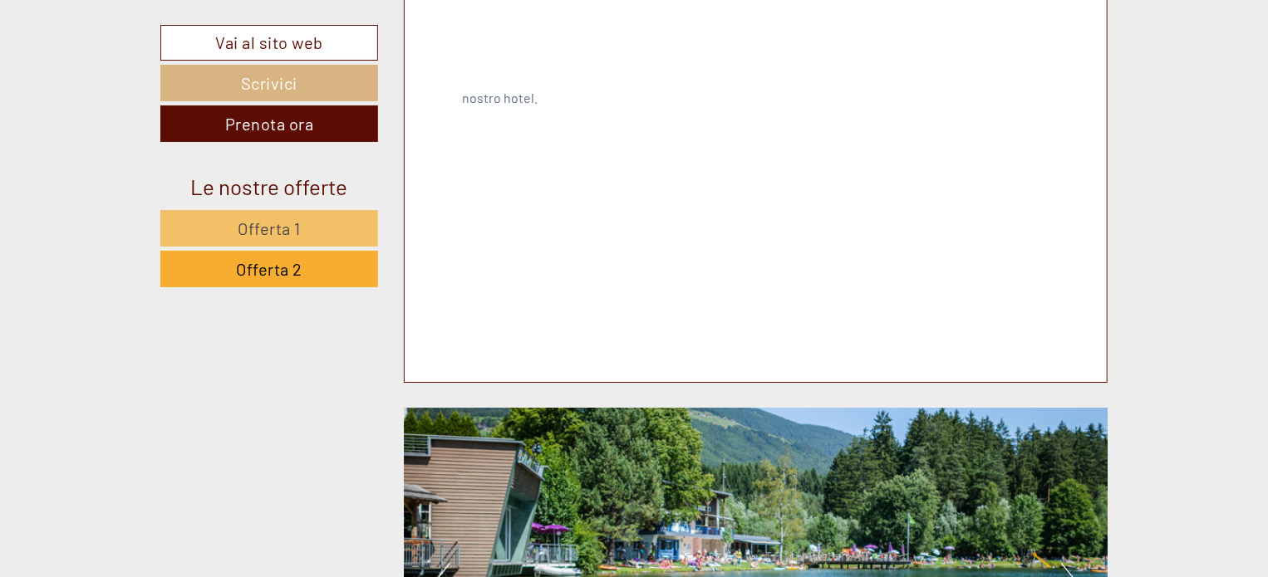
click at [1070, 563] on button "Next" at bounding box center [1069, 584] width 17 height 42
